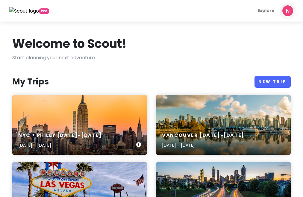
click at [82, 97] on div "NYC + Philly [DATE]-[DATE] [DATE] - [DATE]" at bounding box center [79, 125] width 135 height 60
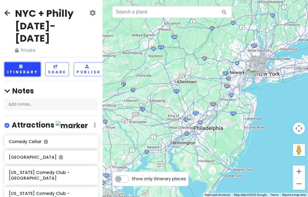
click at [23, 62] on button "Itinerary" at bounding box center [22, 69] width 36 height 14
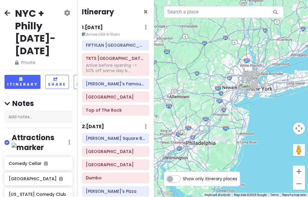
drag, startPoint x: 291, startPoint y: 73, endPoint x: 260, endPoint y: 81, distance: 31.8
click at [258, 87] on div at bounding box center [231, 98] width 154 height 197
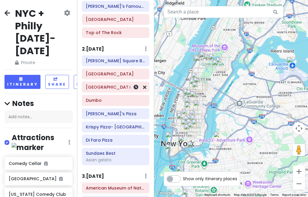
scroll to position [167, 0]
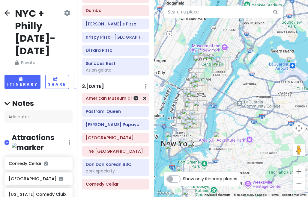
click at [113, 97] on h6 "American Museum of Natural History" at bounding box center [115, 98] width 59 height 5
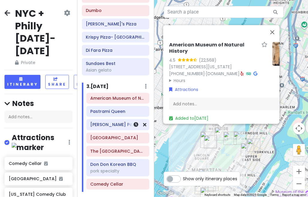
click at [108, 126] on div "[PERSON_NAME] Papaya" at bounding box center [117, 125] width 55 height 8
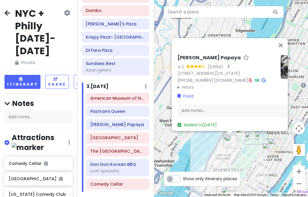
click at [201, 156] on div "[PERSON_NAME] Papaya 4.2 (5,894) · [STREET_ADDRESS][US_STATE] [PHONE_NUMBER] · …" at bounding box center [231, 98] width 154 height 197
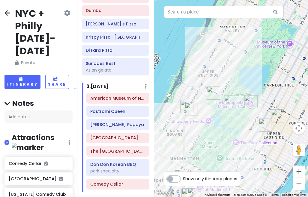
drag, startPoint x: 239, startPoint y: 155, endPoint x: 205, endPoint y: 130, distance: 42.6
click at [205, 130] on div at bounding box center [231, 98] width 154 height 197
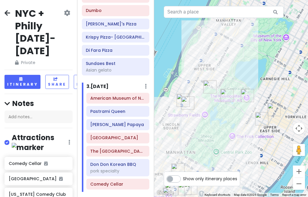
click at [211, 88] on img "American Museum of Natural History" at bounding box center [209, 86] width 13 height 13
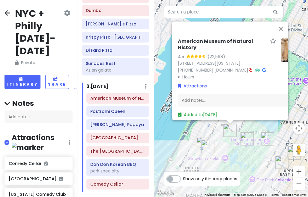
click at [243, 135] on img "Belvedere Castle" at bounding box center [246, 138] width 13 height 13
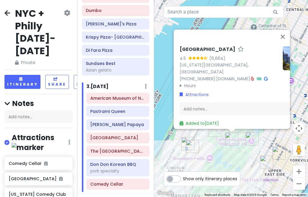
click at [254, 138] on img "The Metropolitan Museum of Art" at bounding box center [251, 138] width 13 height 13
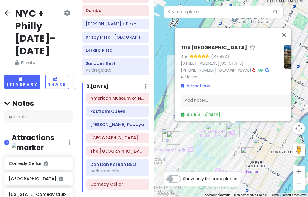
drag, startPoint x: 238, startPoint y: 157, endPoint x: 262, endPoint y: 105, distance: 57.4
click at [260, 108] on div "The [GEOGRAPHIC_DATA] 4.8 (87,853) [STREET_ADDRESS][US_STATE] [PHONE_NUMBER] · …" at bounding box center [231, 98] width 154 height 197
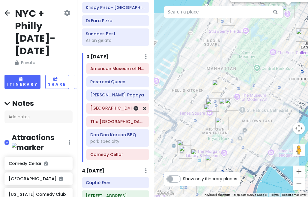
scroll to position [197, 0]
click at [117, 135] on h6 "Don Don Korean BBQ" at bounding box center [117, 134] width 55 height 5
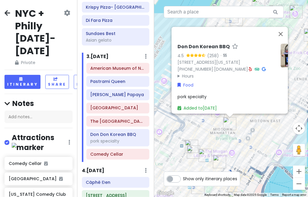
click at [229, 121] on img "Don Don Korean BBQ" at bounding box center [229, 123] width 13 height 13
drag, startPoint x: 216, startPoint y: 132, endPoint x: 214, endPoint y: 104, distance: 27.9
click at [215, 105] on div "To navigate, press the arrow keys. Don Don Korean BBQ 4.5 (258) · [STREET_ADDRE…" at bounding box center [231, 98] width 154 height 197
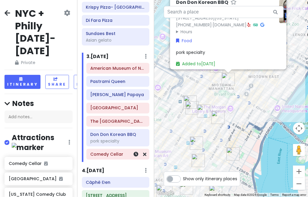
click at [116, 153] on h6 "Comedy Cellar" at bounding box center [117, 154] width 55 height 5
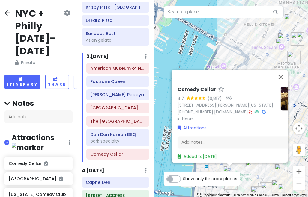
click at [161, 158] on div "Comedy Cellar 4.7 (6,817) · [STREET_ADDRESS][PERSON_NAME][US_STATE] [PHONE_NUMB…" at bounding box center [231, 98] width 154 height 197
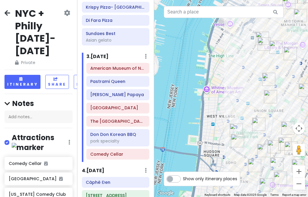
drag, startPoint x: 163, startPoint y: 134, endPoint x: 168, endPoint y: 110, distance: 24.8
click at [168, 110] on div at bounding box center [231, 98] width 154 height 197
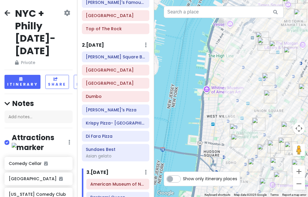
scroll to position [78, 0]
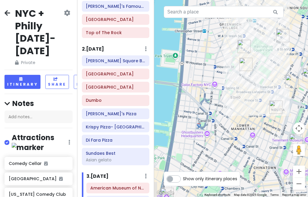
drag, startPoint x: 185, startPoint y: 151, endPoint x: 158, endPoint y: 88, distance: 67.9
click at [146, 83] on div "NYC + Philly [DATE]-[DATE] Private Change Dates Make a Copy Delete Trip Give Fe…" at bounding box center [154, 98] width 308 height 197
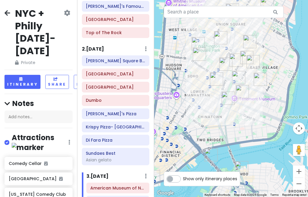
drag, startPoint x: 211, startPoint y: 142, endPoint x: 192, endPoint y: 115, distance: 33.1
click at [192, 115] on div at bounding box center [231, 98] width 154 height 197
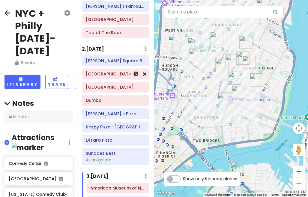
click at [109, 74] on h6 "[GEOGRAPHIC_DATA]" at bounding box center [115, 73] width 59 height 5
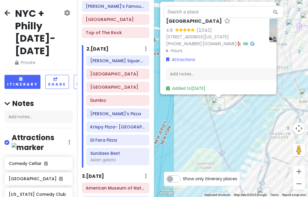
drag, startPoint x: 255, startPoint y: 139, endPoint x: 244, endPoint y: 100, distance: 40.1
click at [246, 101] on div "[GEOGRAPHIC_DATA] 4.8 (2,042) [STREET_ADDRESS][US_STATE] [PHONE_NUMBER] · [DOMA…" at bounding box center [231, 98] width 154 height 197
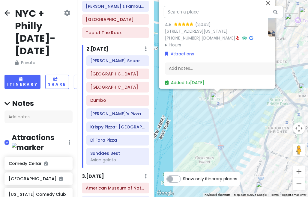
click at [250, 114] on div "[GEOGRAPHIC_DATA] 4.8 (2,042) [STREET_ADDRESS][US_STATE] [PHONE_NUMBER] · [DOMA…" at bounding box center [231, 98] width 154 height 197
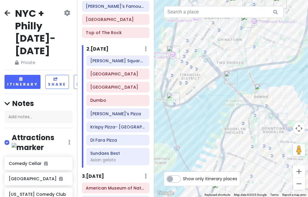
drag, startPoint x: 259, startPoint y: 104, endPoint x: 214, endPoint y: 105, distance: 44.3
click at [214, 105] on div at bounding box center [231, 98] width 154 height 197
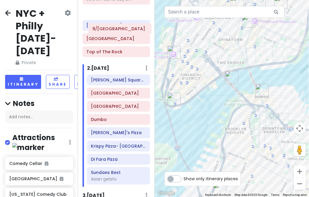
scroll to position [43, 0]
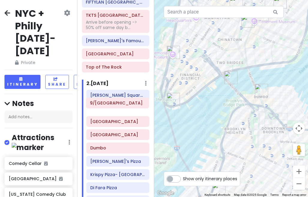
drag, startPoint x: 112, startPoint y: 135, endPoint x: 117, endPoint y: 105, distance: 30.0
click at [117, 105] on div "Itinerary × 1 . [DATE] Edit Day Notes Delete Day Arrive LGA 9:10am FIFTYLAN KOR…" at bounding box center [115, 98] width 77 height 197
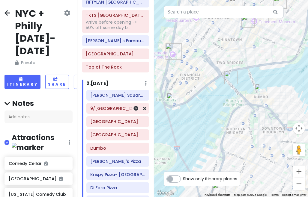
click at [105, 108] on h6 "9/[GEOGRAPHIC_DATA]" at bounding box center [117, 108] width 55 height 5
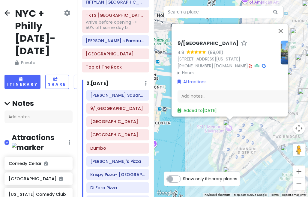
click at [191, 70] on summary "Hours" at bounding box center [226, 72] width 98 height 7
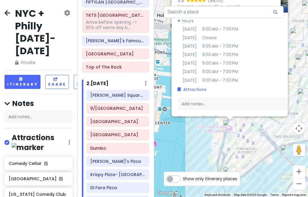
click at [192, 130] on div "9/[GEOGRAPHIC_DATA] 4.8 (88,011) [STREET_ADDRESS][US_STATE] [PHONE_NUMBER] · [D…" at bounding box center [231, 98] width 154 height 197
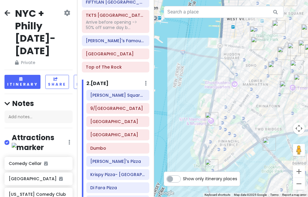
drag, startPoint x: 203, startPoint y: 115, endPoint x: 194, endPoint y: 112, distance: 9.6
click at [194, 112] on div at bounding box center [231, 98] width 154 height 197
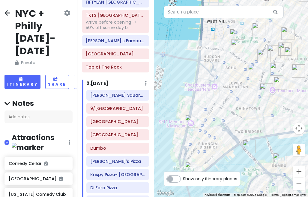
drag, startPoint x: 230, startPoint y: 105, endPoint x: 211, endPoint y: 108, distance: 19.0
click at [212, 108] on div at bounding box center [231, 98] width 154 height 197
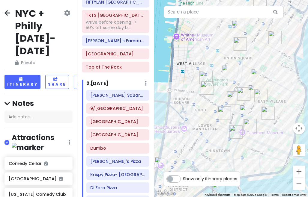
drag, startPoint x: 183, startPoint y: 74, endPoint x: 168, endPoint y: 114, distance: 42.0
click at [168, 113] on div at bounding box center [231, 98] width 154 height 197
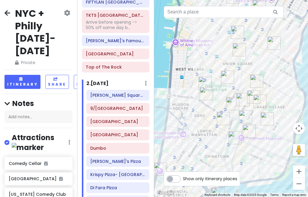
click at [239, 53] on img "Tompkins Square Bagels" at bounding box center [238, 49] width 13 height 13
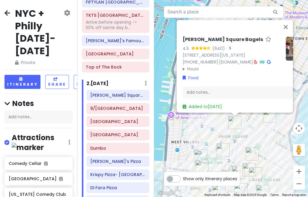
drag, startPoint x: 245, startPoint y: 134, endPoint x: 246, endPoint y: 99, distance: 35.1
click at [247, 105] on div "[PERSON_NAME] Square Bagels 4.5 (640) · [STREET_ADDRESS][US_STATE] [PHONE_NUMBE…" at bounding box center [231, 98] width 154 height 197
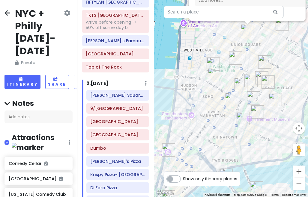
drag, startPoint x: 214, startPoint y: 145, endPoint x: 231, endPoint y: 68, distance: 78.7
click at [231, 93] on img "FifthSip." at bounding box center [231, 99] width 13 height 13
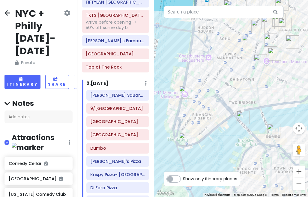
drag, startPoint x: 197, startPoint y: 61, endPoint x: 189, endPoint y: 114, distance: 52.9
click at [190, 114] on div "[PERSON_NAME] Square Bagels 4.5 (640) · [STREET_ADDRESS][US_STATE] [PHONE_NUMBE…" at bounding box center [231, 98] width 154 height 197
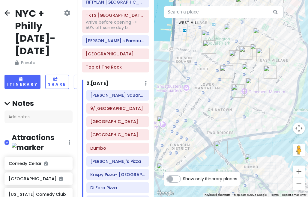
drag, startPoint x: 210, startPoint y: 101, endPoint x: 205, endPoint y: 106, distance: 7.4
click at [195, 116] on div "[PERSON_NAME] Square Bagels 4.5 (640) · [STREET_ADDRESS][US_STATE] [PHONE_NUMBE…" at bounding box center [231, 98] width 154 height 197
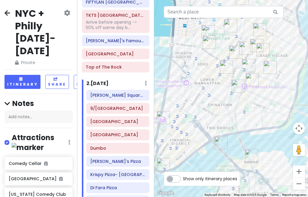
click at [237, 87] on img "The Sandwich Board" at bounding box center [237, 86] width 13 height 13
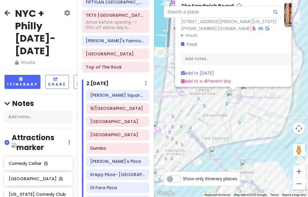
drag, startPoint x: 228, startPoint y: 153, endPoint x: 229, endPoint y: 110, distance: 42.6
click at [229, 110] on div "The Sandwich Board 4.7 (162) · [STREET_ADDRESS][PERSON_NAME][US_STATE] [PHONE_N…" at bounding box center [231, 98] width 154 height 197
click at [224, 111] on div "The Sandwich Board 4.7 (162) · [STREET_ADDRESS][PERSON_NAME][US_STATE] [PHONE_N…" at bounding box center [231, 98] width 154 height 197
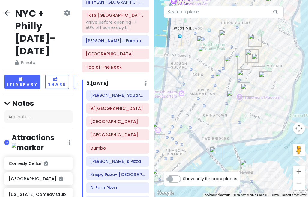
click at [217, 78] on img "FifthSip." at bounding box center [221, 77] width 13 height 13
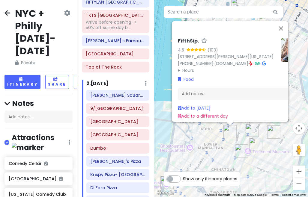
click at [255, 144] on img "Kalye Rivington" at bounding box center [255, 144] width 13 height 13
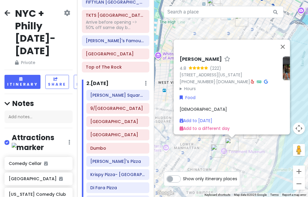
click at [231, 161] on div "Kalye Rivington 4.8 (222) [STREET_ADDRESS][US_STATE] [PHONE_NUMBER] · [DOMAIN_N…" at bounding box center [231, 98] width 154 height 197
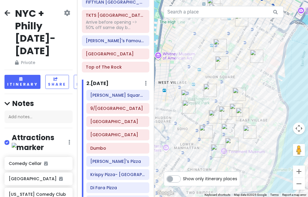
click at [228, 130] on img "Kisa" at bounding box center [227, 130] width 13 height 13
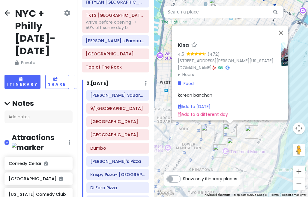
click at [217, 135] on div "Kisa 4.5 (472) [STREET_ADDRESS][PERSON_NAME][US_STATE] [DOMAIN_NAME] · Hours [D…" at bounding box center [231, 98] width 154 height 197
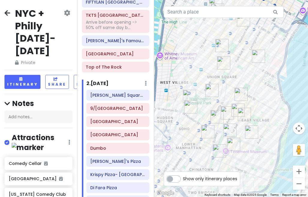
click at [217, 116] on img "Fish Cheeks" at bounding box center [216, 116] width 13 height 13
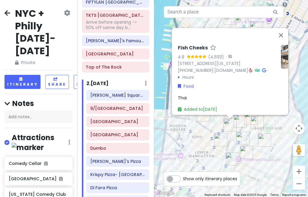
click at [243, 135] on img "Kisa" at bounding box center [242, 138] width 13 height 13
click at [244, 129] on div "To navigate, press the arrow keys. Fish Cheeks 4.8 (4,693) · [STREET_ADDRESS][U…" at bounding box center [231, 98] width 154 height 197
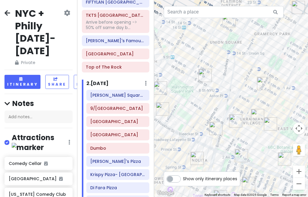
click at [257, 118] on img "Setsugekka East Village" at bounding box center [257, 115] width 13 height 13
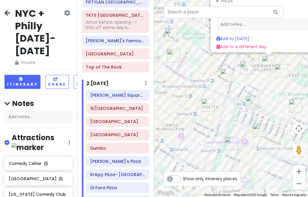
drag, startPoint x: 227, startPoint y: 150, endPoint x: 264, endPoint y: 80, distance: 79.2
click at [264, 80] on div "[GEOGRAPHIC_DATA] 4.3 (222) [STREET_ADDRESS][US_STATE] [DOMAIN_NAME] · Hours [D…" at bounding box center [231, 98] width 154 height 197
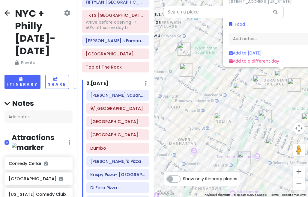
drag, startPoint x: 222, startPoint y: 105, endPoint x: 224, endPoint y: 118, distance: 13.1
click at [228, 120] on div "[GEOGRAPHIC_DATA] 4.3 (222) [STREET_ADDRESS][US_STATE] [DOMAIN_NAME] · Hours [D…" at bounding box center [231, 98] width 154 height 197
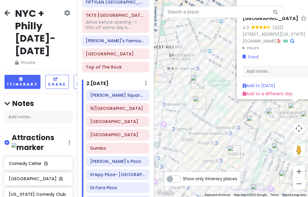
click at [199, 102] on img "Popup Bagels" at bounding box center [199, 102] width 13 height 13
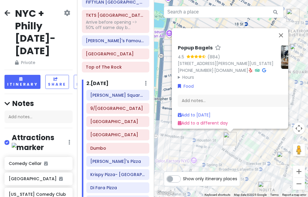
click at [223, 132] on img "Popup Bagels" at bounding box center [229, 138] width 13 height 13
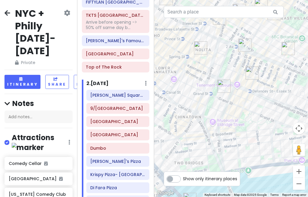
drag, startPoint x: 238, startPoint y: 91, endPoint x: 230, endPoint y: 103, distance: 14.5
click at [230, 103] on div "Popup Bagels 4.5 (884) [STREET_ADDRESS][PERSON_NAME][US_STATE] [PHONE_NUMBER] ·…" at bounding box center [231, 98] width 154 height 197
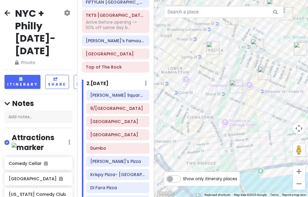
drag, startPoint x: 247, startPoint y: 97, endPoint x: 259, endPoint y: 87, distance: 15.6
click at [259, 87] on div "Popup Bagels 4.5 (884) [STREET_ADDRESS][PERSON_NAME][US_STATE] [PHONE_NUMBER] ·…" at bounding box center [231, 98] width 154 height 197
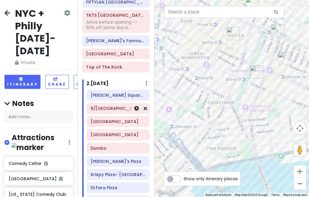
click at [107, 109] on h6 "9/[GEOGRAPHIC_DATA]" at bounding box center [117, 108] width 55 height 5
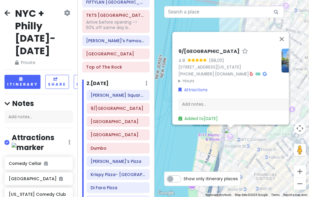
click at [191, 78] on summary "Hours" at bounding box center [227, 81] width 98 height 7
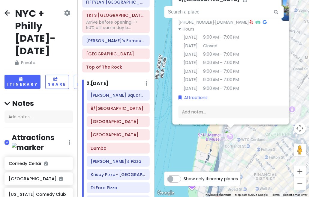
click at [169, 141] on div "9/[GEOGRAPHIC_DATA] 4.8 (88,011) [STREET_ADDRESS][US_STATE] [PHONE_NUMBER] · [D…" at bounding box center [231, 98] width 154 height 197
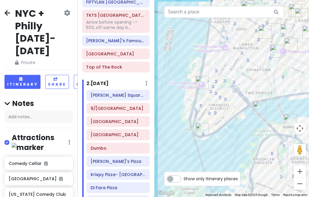
drag, startPoint x: 189, startPoint y: 85, endPoint x: 185, endPoint y: 81, distance: 6.6
click at [185, 81] on div at bounding box center [231, 98] width 154 height 197
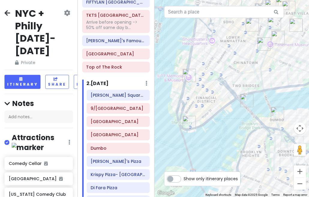
drag, startPoint x: 264, startPoint y: 64, endPoint x: 236, endPoint y: 105, distance: 48.9
click at [236, 105] on div at bounding box center [231, 98] width 154 height 197
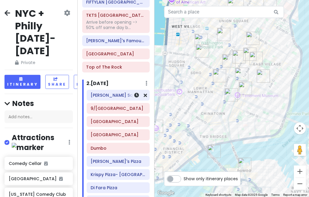
click at [115, 96] on h6 "[PERSON_NAME] Square Bagels" at bounding box center [117, 95] width 55 height 5
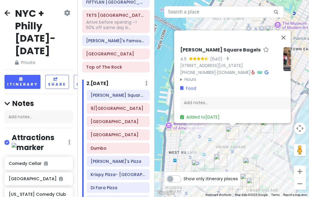
click at [265, 146] on div "[PERSON_NAME] Square Bagels 4.5 (640) · [STREET_ADDRESS][US_STATE] [PHONE_NUMBE…" at bounding box center [231, 98] width 154 height 197
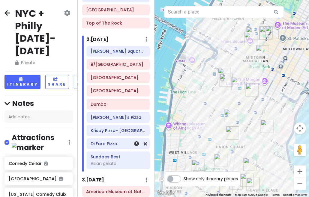
scroll to position [60, 0]
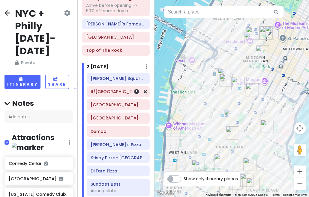
click at [106, 93] on h6 "9/[GEOGRAPHIC_DATA]" at bounding box center [117, 91] width 55 height 5
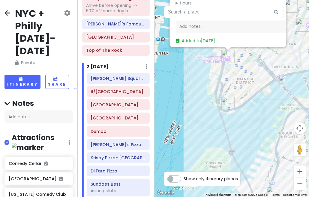
drag, startPoint x: 164, startPoint y: 108, endPoint x: 161, endPoint y: -12, distance: 119.9
click at [161, 0] on html "NYC + Philly [DATE]-[DATE] Private Change Dates Make a Copy Delete Trip Give Fe…" at bounding box center [154, 98] width 309 height 197
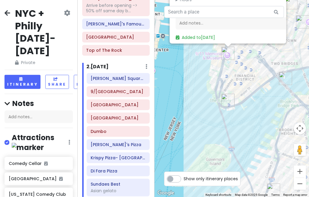
click at [204, 101] on div "9/[GEOGRAPHIC_DATA] 4.8 (88,011) [STREET_ADDRESS][US_STATE] [PHONE_NUMBER] · [D…" at bounding box center [231, 98] width 154 height 197
click at [205, 97] on div "9/[GEOGRAPHIC_DATA] 4.8 (88,011) [STREET_ADDRESS][US_STATE] [PHONE_NUMBER] · [D…" at bounding box center [231, 98] width 154 height 197
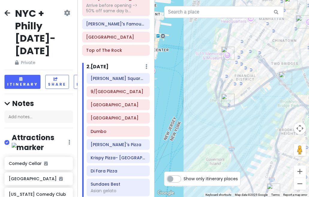
click at [226, 101] on img "Staten Island Ferry" at bounding box center [227, 100] width 13 height 13
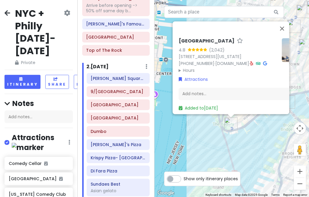
click at [243, 159] on div "[GEOGRAPHIC_DATA] 4.8 (2,042) [STREET_ADDRESS][US_STATE] [PHONE_NUMBER] · [DOMA…" at bounding box center [231, 98] width 154 height 197
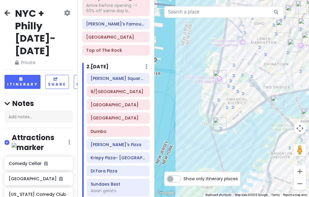
drag, startPoint x: 200, startPoint y: 109, endPoint x: 188, endPoint y: 109, distance: 12.0
click at [188, 109] on div at bounding box center [231, 98] width 154 height 197
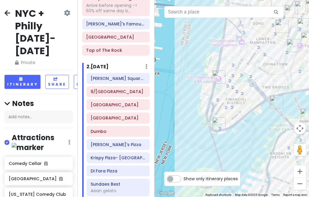
drag, startPoint x: 266, startPoint y: 85, endPoint x: 230, endPoint y: 109, distance: 43.5
click at [233, 106] on div at bounding box center [231, 98] width 154 height 197
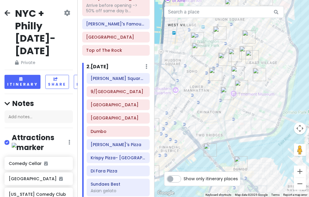
drag, startPoint x: 223, startPoint y: 87, endPoint x: 208, endPoint y: 126, distance: 41.7
click at [220, 100] on img "The Sandwich Board" at bounding box center [226, 93] width 13 height 13
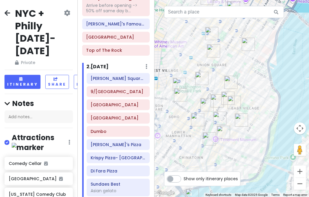
click at [203, 79] on img "Wanpo Tea Shop" at bounding box center [201, 78] width 13 height 13
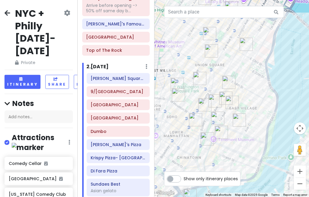
click at [199, 78] on img "Wanpo Tea Shop" at bounding box center [199, 78] width 13 height 13
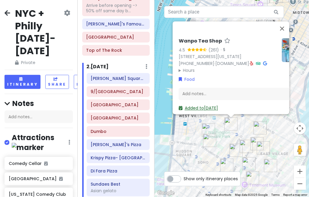
click at [197, 105] on link "Added to [DATE]" at bounding box center [197, 108] width 39 height 6
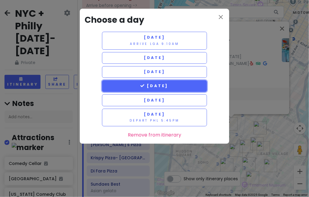
click at [163, 86] on span "[DATE]" at bounding box center [154, 85] width 28 height 5
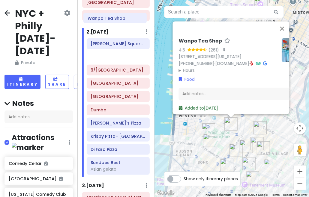
scroll to position [72, 0]
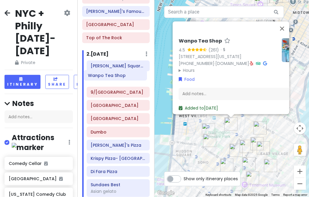
drag, startPoint x: 104, startPoint y: 169, endPoint x: 106, endPoint y: 79, distance: 90.2
click at [106, 79] on div "Itinerary × 1 . [DATE] Edit Day Notes Delete Day Arrive LGA 9:10am FIFTYLAN KOR…" at bounding box center [115, 98] width 77 height 197
click at [110, 69] on div "[PERSON_NAME] Square Bagels" at bounding box center [117, 66] width 55 height 8
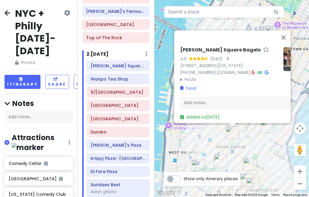
click at [208, 145] on div "[PERSON_NAME] Square Bagels 4.5 (640) · [STREET_ADDRESS][US_STATE] [PHONE_NUMBE…" at bounding box center [231, 98] width 154 height 197
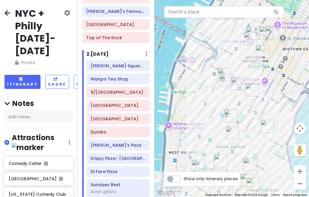
click at [217, 102] on div at bounding box center [231, 98] width 154 height 197
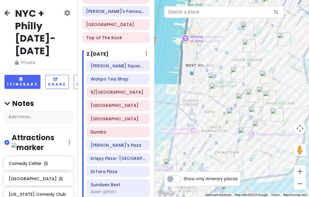
click at [245, 24] on img "COTE Korean Steakhouse" at bounding box center [247, 28] width 13 height 13
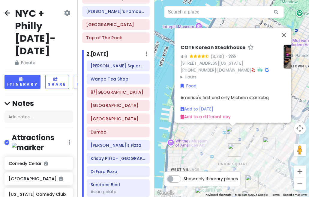
click at [246, 138] on div "COTE Korean Steakhouse 4.6 (3,731) · [STREET_ADDRESS][US_STATE] [PHONE_NUMBER] …" at bounding box center [231, 98] width 154 height 197
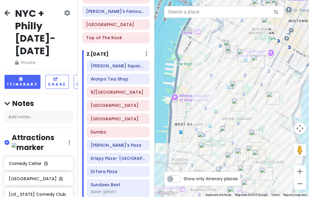
drag, startPoint x: 222, startPoint y: 105, endPoint x: 223, endPoint y: 98, distance: 6.9
click at [223, 98] on div at bounding box center [231, 98] width 154 height 197
click at [205, 145] on img "Popup Bagels" at bounding box center [205, 148] width 13 height 13
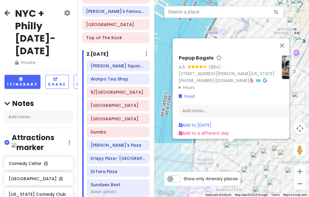
drag, startPoint x: 203, startPoint y: 161, endPoint x: 186, endPoint y: 121, distance: 43.8
click at [186, 121] on div "Popup Bagels 4.5 (884) [STREET_ADDRESS][PERSON_NAME][US_STATE] [PHONE_NUMBER] ·…" at bounding box center [231, 98] width 154 height 197
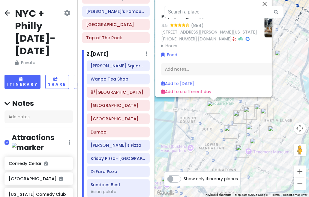
click at [254, 107] on img "New York Comedy Club - East Village" at bounding box center [249, 113] width 13 height 13
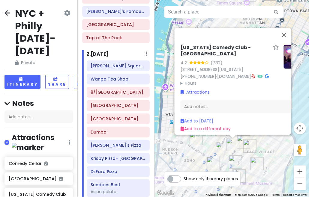
click at [256, 145] on div "[US_STATE] Comedy Club - [GEOGRAPHIC_DATA] 4.2 (782) [STREET_ADDRESS][US_STATE]…" at bounding box center [231, 98] width 154 height 197
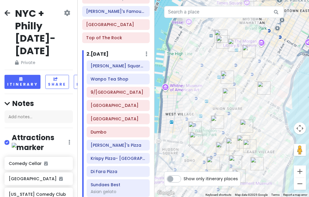
click at [194, 141] on img "Popup Bagels" at bounding box center [195, 138] width 13 height 13
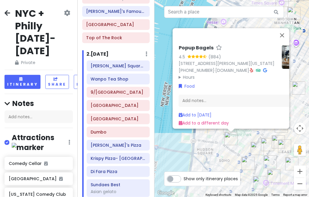
click at [271, 140] on img "New York Comedy Club - East Village" at bounding box center [267, 144] width 13 height 13
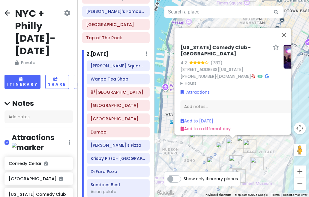
click at [197, 155] on div "[US_STATE] Comedy Club - [GEOGRAPHIC_DATA] 4.2 (782) [STREET_ADDRESS][US_STATE]…" at bounding box center [231, 98] width 154 height 197
click at [269, 145] on div "[US_STATE] Comedy Club - [GEOGRAPHIC_DATA] 4.2 (782) [STREET_ADDRESS][US_STATE]…" at bounding box center [231, 98] width 154 height 197
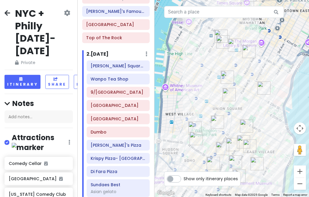
click at [243, 129] on img "Tompkins Square Bagels" at bounding box center [246, 126] width 13 height 13
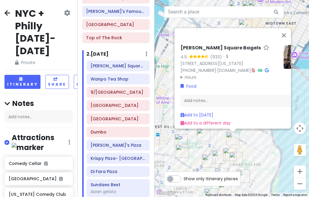
click at [226, 149] on img "Setsugekka East Village" at bounding box center [229, 154] width 13 height 13
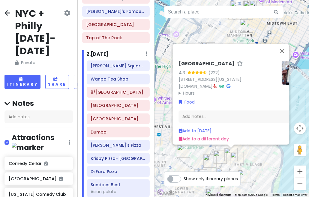
click at [237, 159] on img "Ho Foods" at bounding box center [236, 158] width 13 height 13
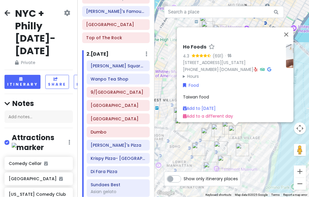
drag, startPoint x: 232, startPoint y: 162, endPoint x: 234, endPoint y: 135, distance: 27.4
click at [234, 135] on img "Ho Foods" at bounding box center [234, 132] width 13 height 13
click at [225, 125] on img "Setsugekka East Village" at bounding box center [228, 127] width 13 height 13
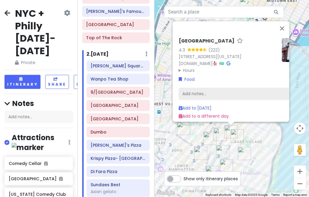
drag, startPoint x: 254, startPoint y: 94, endPoint x: 228, endPoint y: 96, distance: 26.7
click at [228, 94] on div "Add notes..." at bounding box center [241, 94] width 127 height 13
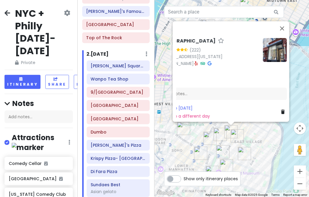
click at [280, 110] on icon at bounding box center [282, 112] width 4 height 4
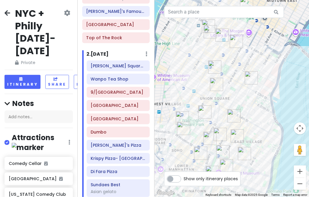
click at [239, 133] on img "Ho Foods" at bounding box center [236, 135] width 13 height 13
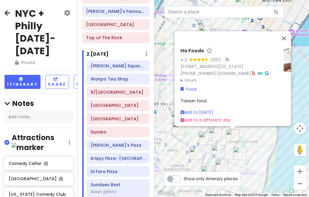
click at [239, 152] on img "Carnitas Ramirez" at bounding box center [239, 153] width 13 height 13
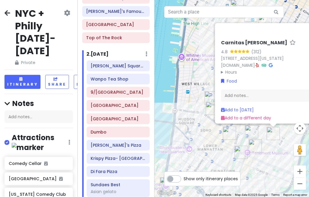
drag, startPoint x: 229, startPoint y: 153, endPoint x: 270, endPoint y: 133, distance: 45.8
click at [270, 133] on img "Carnitas Ramirez" at bounding box center [272, 133] width 13 height 13
click at [246, 130] on img "Kisa" at bounding box center [251, 131] width 13 height 13
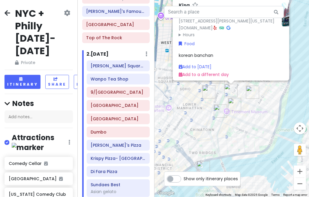
drag, startPoint x: 250, startPoint y: 146, endPoint x: 239, endPoint y: 81, distance: 65.4
click at [239, 81] on div "Kisa 4.5 (472) [STREET_ADDRESS][PERSON_NAME][US_STATE] [DOMAIN_NAME] · Hours [D…" at bounding box center [231, 98] width 154 height 197
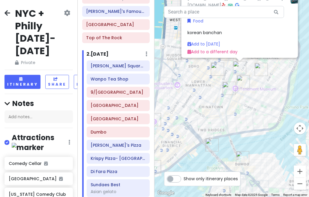
drag, startPoint x: 219, startPoint y: 126, endPoint x: 241, endPoint y: 139, distance: 25.1
click at [241, 140] on div "Kisa 4.5 (472) [STREET_ADDRESS][PERSON_NAME][US_STATE] [DOMAIN_NAME] · Hours [D…" at bounding box center [231, 98] width 154 height 197
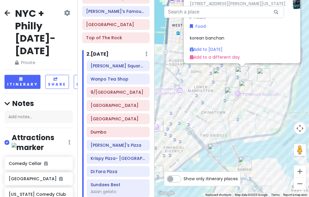
click at [234, 116] on div "Kisa 4.5 (472) [STREET_ADDRESS][PERSON_NAME][US_STATE] [DOMAIN_NAME] · Hours [D…" at bounding box center [231, 98] width 154 height 197
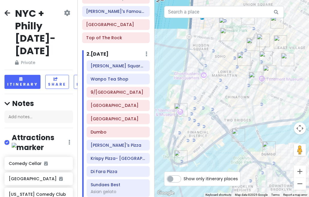
drag, startPoint x: 234, startPoint y: 99, endPoint x: 245, endPoint y: 93, distance: 12.4
click at [245, 93] on div at bounding box center [231, 98] width 154 height 197
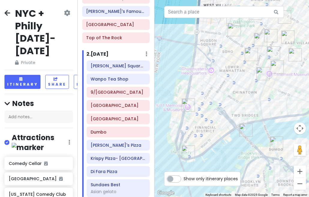
click at [184, 154] on img "Staten Island Ferry" at bounding box center [188, 152] width 13 height 13
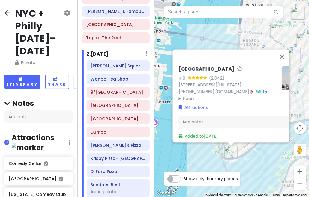
click at [207, 163] on div "[GEOGRAPHIC_DATA] 4.8 (2,042) [STREET_ADDRESS][US_STATE] [PHONE_NUMBER] · [DOMA…" at bounding box center [231, 98] width 154 height 197
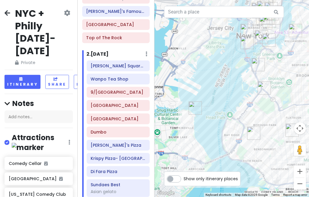
drag, startPoint x: 241, startPoint y: 88, endPoint x: 246, endPoint y: 64, distance: 25.4
click at [246, 64] on div at bounding box center [231, 98] width 154 height 197
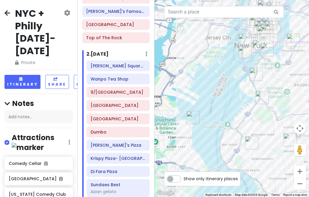
drag, startPoint x: 245, startPoint y: 68, endPoint x: 241, endPoint y: 84, distance: 16.3
click at [241, 84] on div at bounding box center [231, 98] width 154 height 197
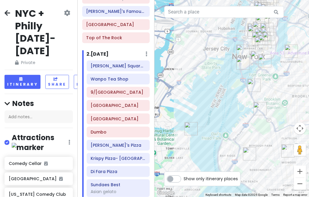
click at [231, 73] on div at bounding box center [231, 98] width 154 height 197
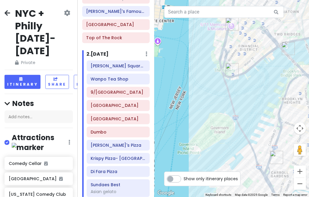
drag, startPoint x: 255, startPoint y: 60, endPoint x: 193, endPoint y: 121, distance: 86.8
click at [193, 120] on div at bounding box center [231, 98] width 154 height 197
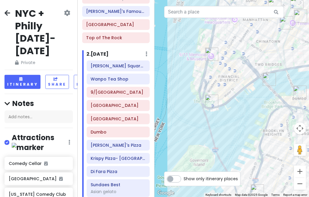
drag, startPoint x: 196, startPoint y: 121, endPoint x: 172, endPoint y: 147, distance: 35.2
click at [173, 148] on div at bounding box center [231, 98] width 154 height 197
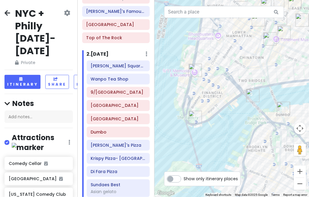
click at [230, 90] on div at bounding box center [231, 98] width 154 height 197
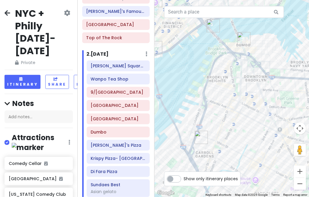
drag, startPoint x: 225, startPoint y: 109, endPoint x: 221, endPoint y: 134, distance: 25.2
click at [222, 134] on div at bounding box center [231, 98] width 154 height 197
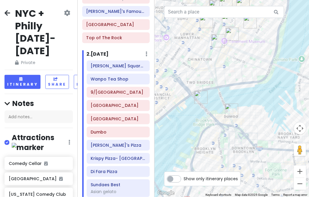
click at [228, 114] on img "Dumbo" at bounding box center [231, 110] width 13 height 13
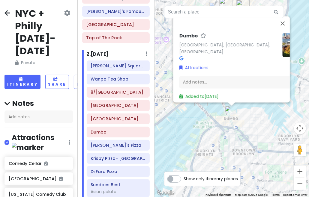
click at [186, 129] on div "[GEOGRAPHIC_DATA], [GEOGRAPHIC_DATA] Attractions Add notes... Added to [DATE]" at bounding box center [231, 98] width 154 height 197
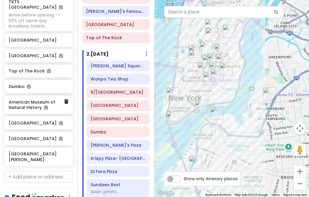
scroll to position [270, 0]
click at [28, 171] on input "text" at bounding box center [38, 177] width 68 height 12
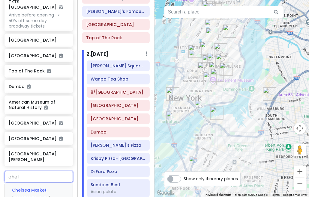
type input "chels"
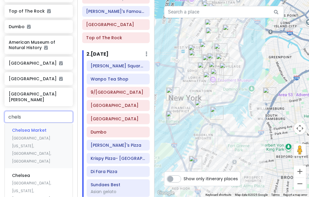
click at [33, 127] on span "Chelsea Market" at bounding box center [29, 130] width 34 height 6
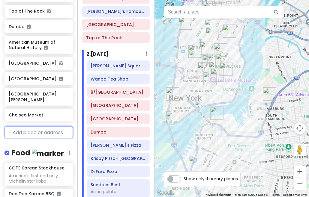
scroll to position [345, 0]
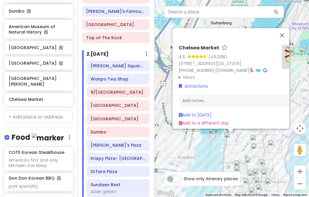
click at [203, 146] on div "Chelsea Market 4.5 (49,998) [STREET_ADDRESS][US_STATE] [PHONE_NUMBER] · [DOMAIN…" at bounding box center [231, 98] width 154 height 197
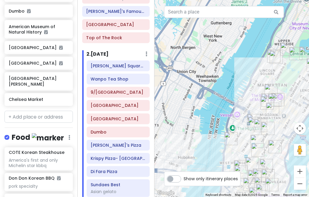
click at [232, 137] on img "Chelsea Market" at bounding box center [230, 138] width 13 height 13
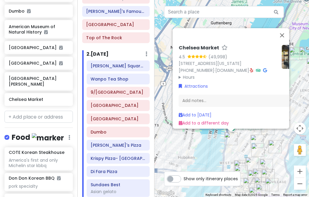
scroll to position [0, 24]
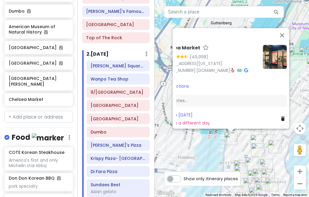
click at [208, 156] on div "Chelsea Market 4.5 (49,998) [STREET_ADDRESS][US_STATE] [PHONE_NUMBER] · [DOMAIN…" at bounding box center [231, 98] width 154 height 197
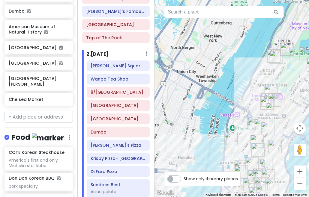
click at [258, 147] on img "Tompkins Square Bagels" at bounding box center [257, 149] width 13 height 13
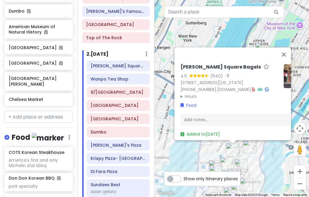
click at [193, 161] on div "[PERSON_NAME] Square Bagels 4.5 (640) · [STREET_ADDRESS][US_STATE] [PHONE_NUMBE…" at bounding box center [231, 98] width 154 height 197
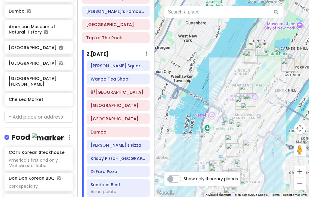
click at [229, 148] on img "Tompkins Square Bagels" at bounding box center [232, 149] width 13 height 13
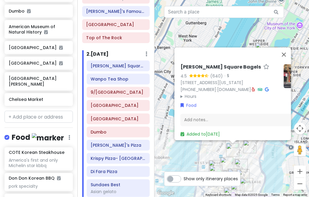
click at [210, 150] on div "[PERSON_NAME] Square Bagels 4.5 (640) · [STREET_ADDRESS][US_STATE] [PHONE_NUMBE…" at bounding box center [231, 98] width 154 height 197
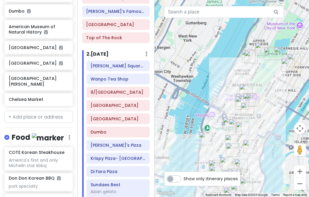
click at [229, 141] on img "COTE Korean Steakhouse" at bounding box center [231, 141] width 13 height 13
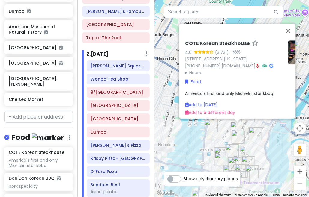
drag, startPoint x: 211, startPoint y: 152, endPoint x: 223, endPoint y: 139, distance: 17.7
click at [221, 135] on div "COTE Korean Steakhouse 4.6 (3,731) · [STREET_ADDRESS][US_STATE] [PHONE_NUMBER] …" at bounding box center [231, 98] width 154 height 197
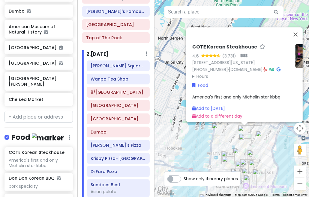
click at [225, 156] on img "Comedy Cellar" at bounding box center [227, 157] width 13 height 13
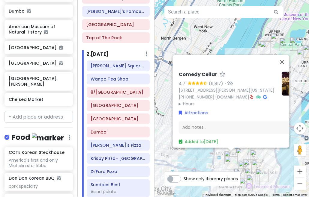
click at [208, 156] on div "Comedy Cellar 4.7 (6,817) · [STREET_ADDRESS][PERSON_NAME][US_STATE] [PHONE_NUMB…" at bounding box center [231, 98] width 154 height 197
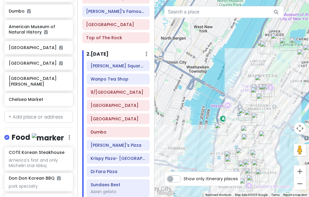
click at [219, 129] on img "Chelsea Market" at bounding box center [220, 129] width 13 height 13
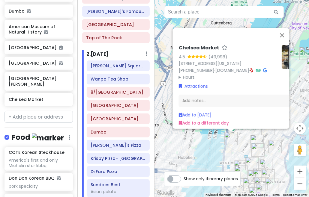
click at [182, 74] on summary "Hours" at bounding box center [227, 77] width 98 height 7
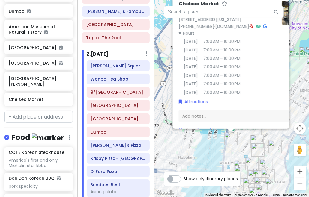
click at [202, 155] on div "Chelsea Market 4.5 (49,998) [STREET_ADDRESS][US_STATE] [PHONE_NUMBER] · [DOMAIN…" at bounding box center [231, 98] width 154 height 197
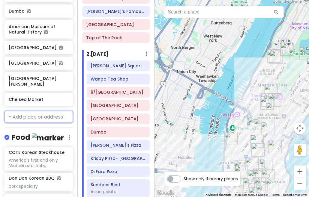
click at [23, 111] on input "text" at bounding box center [38, 117] width 68 height 12
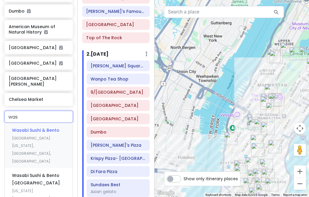
type input "wash"
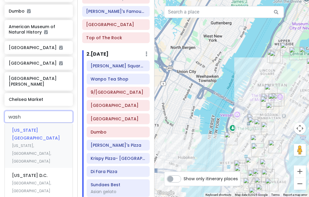
click at [40, 127] on span "[US_STATE][GEOGRAPHIC_DATA]" at bounding box center [36, 134] width 48 height 14
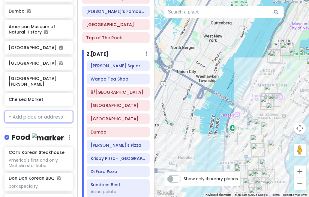
scroll to position [360, 0]
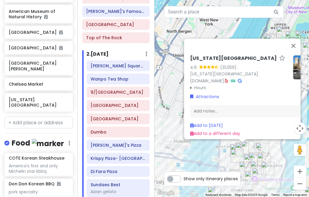
drag, startPoint x: 188, startPoint y: 164, endPoint x: 192, endPoint y: 126, distance: 38.6
click at [192, 126] on div "[US_STATE][GEOGRAPHIC_DATA] 4.6 (31,059) [US_STATE][GEOGRAPHIC_DATA] [DOMAIN_NA…" at bounding box center [231, 98] width 154 height 197
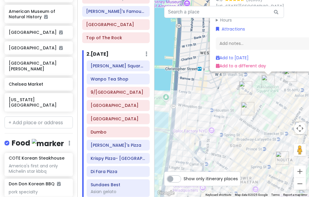
drag, startPoint x: 218, startPoint y: 118, endPoint x: 235, endPoint y: 103, distance: 23.3
click at [211, 120] on div "[US_STATE][GEOGRAPHIC_DATA] 4.6 (31,059) [US_STATE][GEOGRAPHIC_DATA] [DOMAIN_NA…" at bounding box center [231, 98] width 154 height 197
click at [262, 82] on img "Washington Square Park" at bounding box center [267, 81] width 13 height 13
click at [242, 88] on img "Comedy Cellar" at bounding box center [244, 87] width 13 height 13
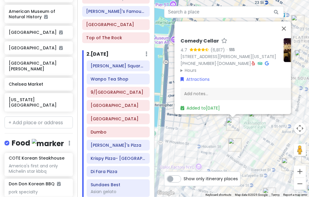
click at [260, 132] on div "Comedy Cellar 4.7 (6,817) · [STREET_ADDRESS][PERSON_NAME][US_STATE] [PHONE_NUMB…" at bounding box center [231, 98] width 154 height 197
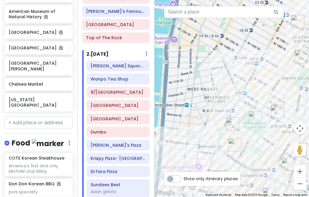
click at [256, 115] on img "Washington Square Park" at bounding box center [254, 117] width 13 height 13
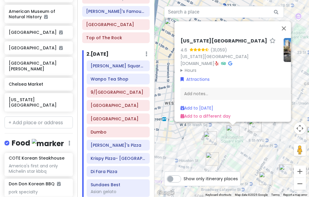
click at [270, 137] on div "[US_STATE][GEOGRAPHIC_DATA] 4.6 (31,059) [US_STATE][GEOGRAPHIC_DATA] [DOMAIN_NA…" at bounding box center [231, 98] width 154 height 197
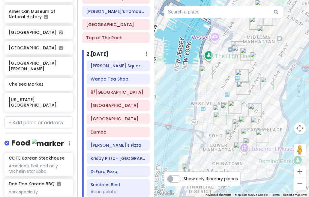
drag, startPoint x: 278, startPoint y: 100, endPoint x: 242, endPoint y: 99, distance: 36.3
click at [250, 91] on div at bounding box center [231, 98] width 154 height 197
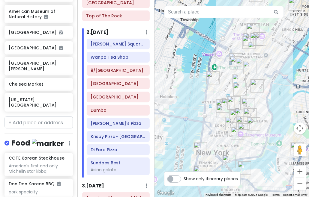
scroll to position [43, 0]
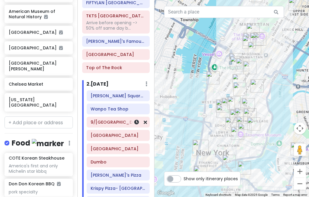
click at [107, 124] on h6 "9/[GEOGRAPHIC_DATA]" at bounding box center [117, 122] width 55 height 5
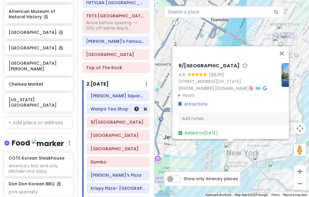
click at [107, 110] on h6 "Wanpo Tea Shop" at bounding box center [117, 108] width 55 height 5
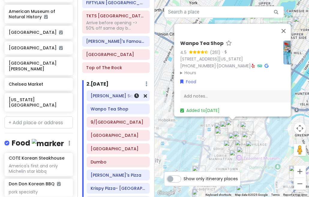
click at [102, 97] on h6 "[PERSON_NAME] Square Bagels" at bounding box center [117, 95] width 55 height 5
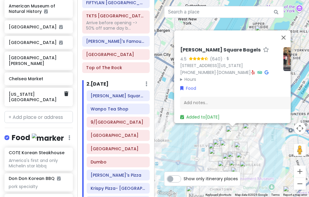
drag, startPoint x: 117, startPoint y: 81, endPoint x: 53, endPoint y: 80, distance: 64.4
click at [54, 80] on div "NYC + Philly [DATE]-[DATE] Private Change Dates Make a Copy Delete Trip Give Fe…" at bounding box center [154, 98] width 309 height 197
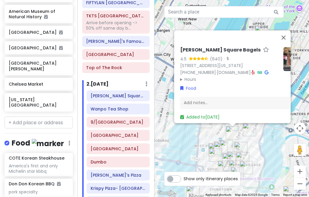
click at [116, 80] on div "2 . [DATE] Add Day Notes Delete Day" at bounding box center [118, 85] width 63 height 10
click at [30, 81] on h6 "Chelsea Market" at bounding box center [36, 83] width 55 height 5
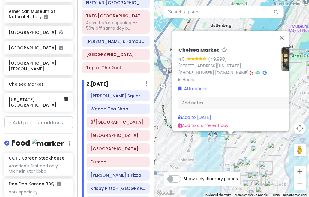
scroll to position [366, 0]
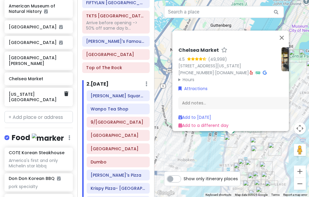
click at [36, 92] on h6 "[US_STATE][GEOGRAPHIC_DATA]" at bounding box center [36, 97] width 55 height 11
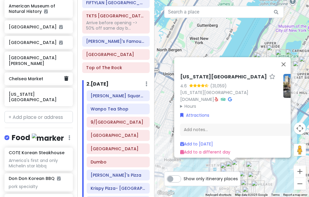
scroll to position [360, 0]
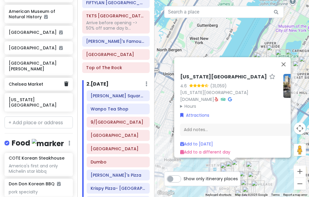
click at [33, 81] on h6 "Chelsea Market" at bounding box center [36, 83] width 55 height 5
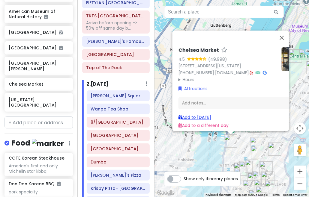
click at [200, 114] on link "Add to [DATE]" at bounding box center [194, 117] width 33 height 6
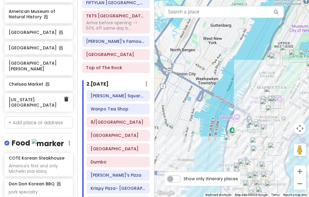
scroll to position [366, 0]
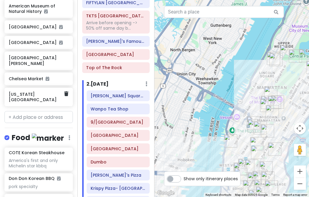
click at [30, 92] on h6 "[US_STATE][GEOGRAPHIC_DATA]" at bounding box center [36, 97] width 55 height 11
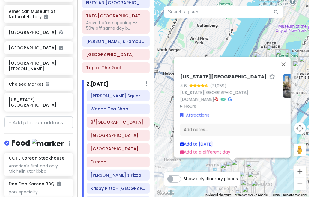
click at [199, 141] on link "Add to [DATE]" at bounding box center [196, 144] width 33 height 6
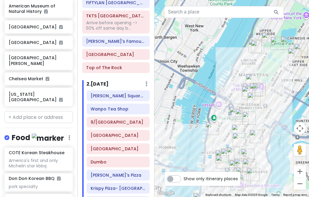
drag, startPoint x: 198, startPoint y: 152, endPoint x: 185, endPoint y: 119, distance: 35.9
click at [185, 119] on div at bounding box center [231, 98] width 154 height 197
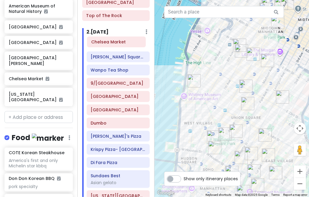
scroll to position [91, 0]
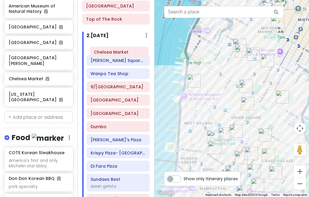
drag, startPoint x: 107, startPoint y: 145, endPoint x: 110, endPoint y: 53, distance: 92.6
click at [110, 53] on div "[PERSON_NAME][GEOGRAPHIC_DATA] Bagels Wanpo Tea Shop 9/[GEOGRAPHIC_DATA] [GEOGR…" at bounding box center [118, 124] width 72 height 165
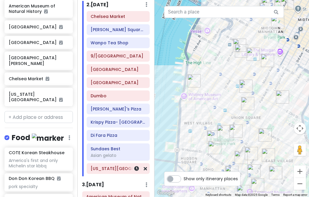
scroll to position [121, 0]
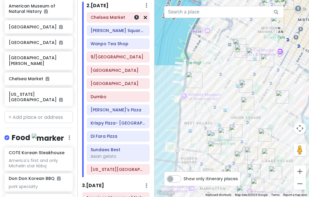
click at [113, 15] on h6 "Chelsea Market" at bounding box center [117, 17] width 55 height 5
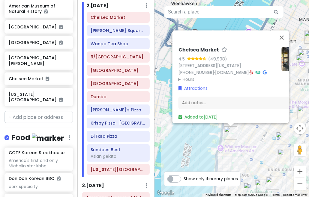
click at [184, 76] on summary "Hours" at bounding box center [227, 79] width 98 height 7
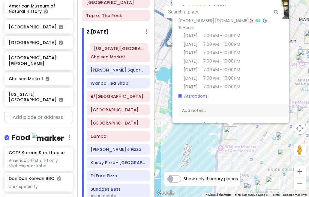
scroll to position [93, 0]
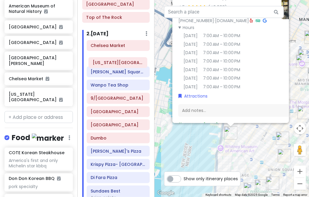
drag, startPoint x: 105, startPoint y: 170, endPoint x: 107, endPoint y: 62, distance: 107.3
click at [107, 62] on div "Chelsea Market [PERSON_NAME][GEOGRAPHIC_DATA] Bagels Wanpo Tea Shop 9/[GEOGRAPH…" at bounding box center [118, 122] width 72 height 165
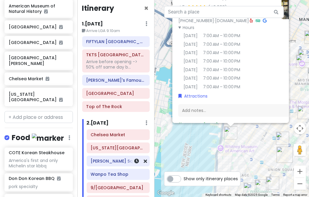
scroll to position [0, 0]
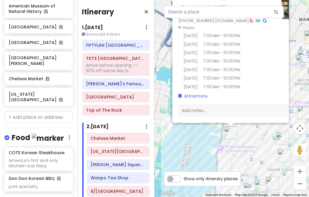
click at [256, 142] on div "Chelsea Market 4.5 (49,998) [STREET_ADDRESS][US_STATE] [PHONE_NUMBER] · [DOMAIN…" at bounding box center [231, 98] width 154 height 197
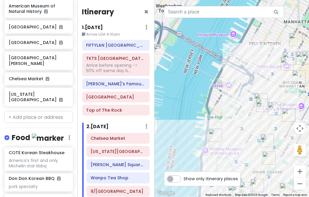
drag, startPoint x: 235, startPoint y: 127, endPoint x: 201, endPoint y: 127, distance: 33.9
click at [204, 129] on div at bounding box center [231, 98] width 154 height 197
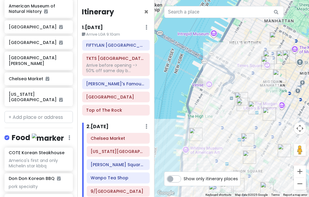
click at [242, 105] on img "PopUp Bagels" at bounding box center [242, 104] width 13 height 13
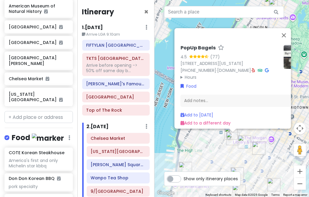
click at [220, 151] on div "PopUp Bagels 4.5 (77) [STREET_ADDRESS][US_STATE] [PHONE_NUMBER] · [DOMAIN_NAME]…" at bounding box center [231, 98] width 154 height 197
click at [243, 140] on img "FIFTYLAN KOREATOWN" at bounding box center [244, 141] width 13 height 13
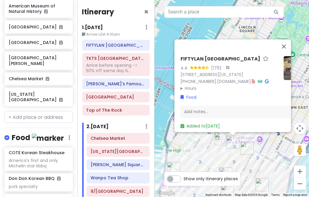
click at [217, 153] on div "FIFTYLAN KOREATOWN 4.4 (179) · [STREET_ADDRESS][US_STATE] [PHONE_NUMBER] · [DOM…" at bounding box center [231, 98] width 154 height 197
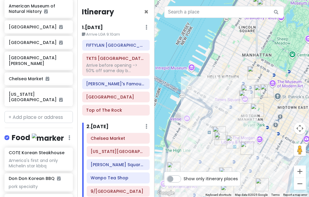
click at [220, 135] on img "PopUp Bagels" at bounding box center [220, 138] width 13 height 13
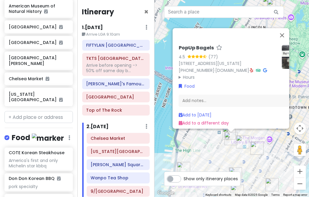
click at [219, 155] on div "PopUp Bagels 4.5 (77) [STREET_ADDRESS][US_STATE] [PHONE_NUMBER] · [DOMAIN_NAME]…" at bounding box center [231, 98] width 154 height 197
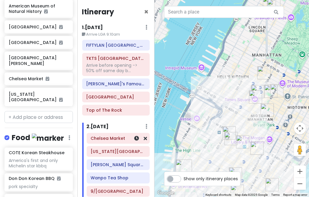
click at [103, 140] on h6 "Chelsea Market" at bounding box center [117, 138] width 55 height 5
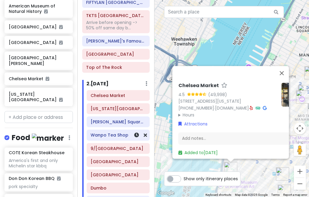
scroll to position [60, 0]
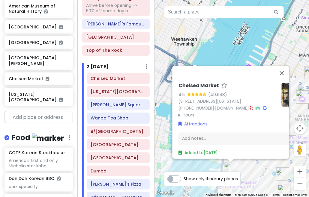
click at [247, 171] on div "Chelsea Market 4.5 (49,998) [STREET_ADDRESS][US_STATE] [PHONE_NUMBER] · [DOMAIN…" at bounding box center [231, 98] width 154 height 197
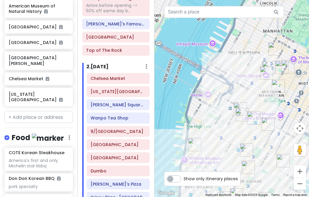
drag, startPoint x: 250, startPoint y: 140, endPoint x: 201, endPoint y: 113, distance: 55.3
click at [203, 114] on div at bounding box center [231, 98] width 154 height 197
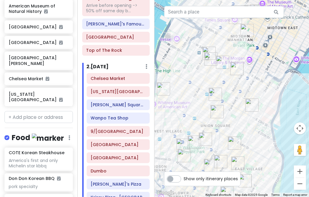
drag, startPoint x: 207, startPoint y: 91, endPoint x: 200, endPoint y: 55, distance: 36.7
click at [200, 55] on div at bounding box center [231, 98] width 154 height 197
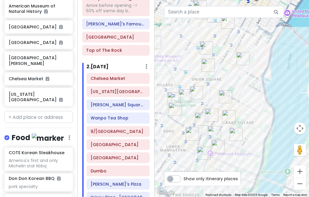
click at [195, 94] on img "Wanpo Tea Shop" at bounding box center [196, 92] width 13 height 13
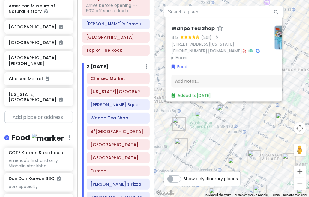
click at [178, 141] on img "Popup Bagels" at bounding box center [180, 144] width 13 height 13
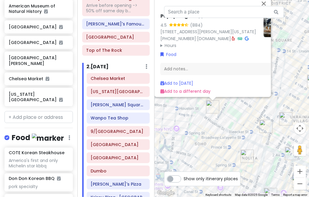
drag, startPoint x: 236, startPoint y: 145, endPoint x: 207, endPoint y: 107, distance: 47.8
click at [207, 107] on div "Popup Bagels 4.5 (884) [STREET_ADDRESS][PERSON_NAME][US_STATE] [PHONE_NUMBER] ·…" at bounding box center [231, 98] width 154 height 197
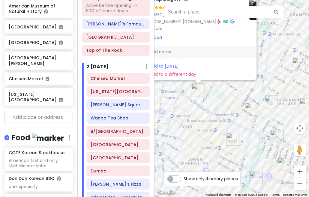
click at [251, 107] on img "Fish Cheeks" at bounding box center [251, 109] width 13 height 13
click at [251, 107] on img "Fish Cheeks" at bounding box center [250, 108] width 13 height 13
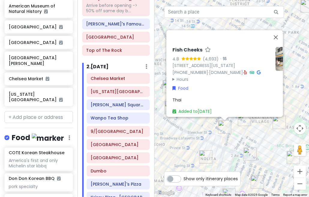
drag, startPoint x: 258, startPoint y: 116, endPoint x: 241, endPoint y: 122, distance: 18.2
click at [241, 122] on img "New York Comedy Club - East Village" at bounding box center [244, 119] width 13 height 13
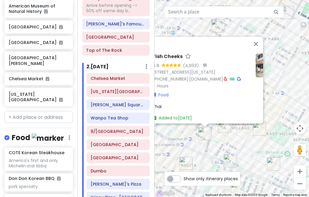
click at [255, 128] on img "Ho Foods" at bounding box center [259, 129] width 13 height 13
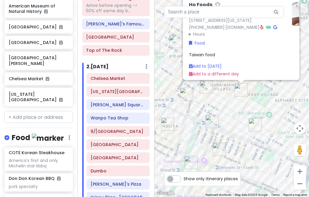
drag, startPoint x: 229, startPoint y: 157, endPoint x: 237, endPoint y: 112, distance: 45.4
click at [237, 112] on div "Ho Foods 4.3 (691) · [STREET_ADDRESS][US_STATE] [PHONE_NUMBER] · [DOMAIN_NAME] …" at bounding box center [231, 98] width 154 height 197
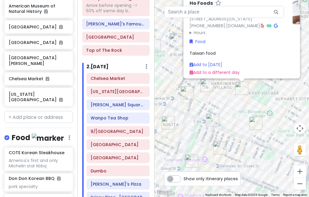
click at [211, 121] on img "Kisa" at bounding box center [212, 120] width 13 height 13
click at [210, 124] on img "Kisa" at bounding box center [212, 120] width 13 height 13
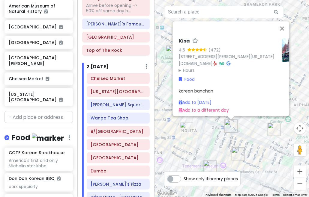
click at [201, 129] on div "Kisa 4.5 (472) [STREET_ADDRESS][PERSON_NAME][US_STATE] [DOMAIN_NAME] · Hours [D…" at bounding box center [231, 98] width 154 height 197
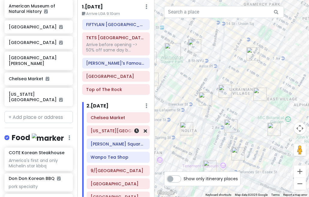
scroll to position [0, 0]
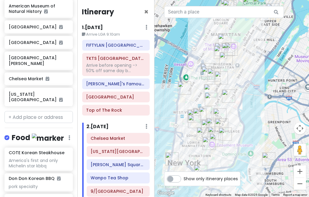
drag, startPoint x: 249, startPoint y: 82, endPoint x: 241, endPoint y: 101, distance: 21.0
click at [241, 105] on div at bounding box center [231, 98] width 154 height 197
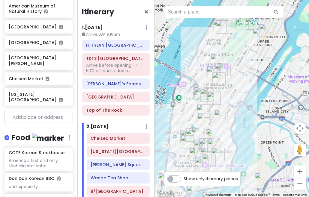
drag, startPoint x: 241, startPoint y: 58, endPoint x: 241, endPoint y: 66, distance: 7.8
click at [240, 66] on div at bounding box center [231, 98] width 154 height 197
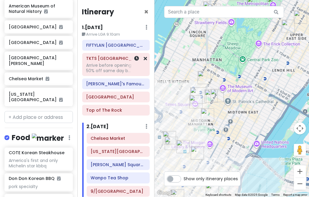
click at [104, 68] on div "Arrive before opening -> 50% off same day b..." at bounding box center [115, 68] width 59 height 11
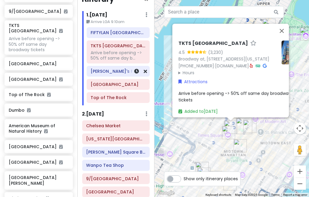
scroll to position [30, 0]
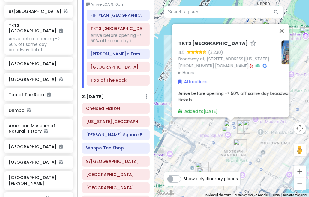
click at [258, 141] on div "[GEOGRAPHIC_DATA] 4.5 (3,230) [STREET_ADDRESS][US_STATE] [PHONE_NUMBER] · [DOMA…" at bounding box center [231, 98] width 154 height 197
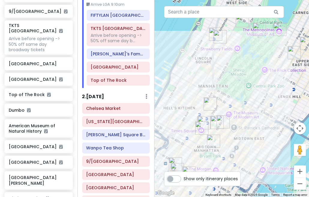
drag, startPoint x: 243, startPoint y: 94, endPoint x: 220, endPoint y: 90, distance: 22.8
click at [220, 90] on div at bounding box center [231, 98] width 154 height 197
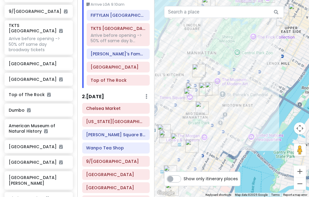
drag, startPoint x: 182, startPoint y: 108, endPoint x: 173, endPoint y: 71, distance: 37.8
click at [173, 71] on div at bounding box center [231, 98] width 154 height 197
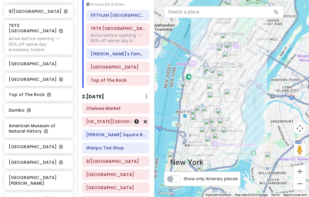
click at [113, 122] on h6 "[US_STATE][GEOGRAPHIC_DATA]" at bounding box center [115, 121] width 59 height 5
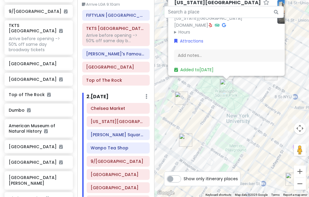
drag, startPoint x: 194, startPoint y: 100, endPoint x: 227, endPoint y: 115, distance: 36.1
click at [227, 115] on div "[US_STATE][GEOGRAPHIC_DATA] 4.6 (31,059) [US_STATE][GEOGRAPHIC_DATA] [DOMAIN_NA…" at bounding box center [231, 98] width 154 height 197
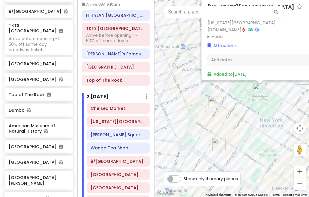
click at [238, 119] on div "[US_STATE][GEOGRAPHIC_DATA] 4.6 (31,059) [US_STATE][GEOGRAPHIC_DATA] [DOMAIN_NA…" at bounding box center [231, 98] width 154 height 197
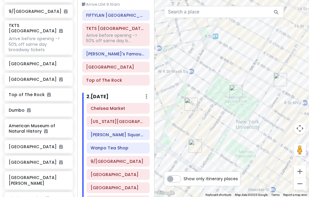
drag, startPoint x: 223, startPoint y: 108, endPoint x: 215, endPoint y: 108, distance: 8.1
click at [215, 108] on div at bounding box center [231, 98] width 154 height 197
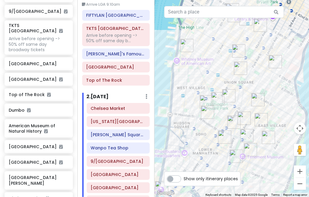
click at [234, 66] on img "Tompkins Square Bagels" at bounding box center [240, 68] width 13 height 13
click at [236, 66] on img "Tompkins Square Bagels" at bounding box center [240, 68] width 13 height 13
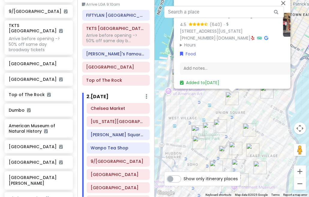
drag, startPoint x: 232, startPoint y: 131, endPoint x: 232, endPoint y: 107, distance: 24.6
click at [232, 107] on div "[PERSON_NAME] Square Bagels 4.5 (640) · [STREET_ADDRESS][US_STATE] [PHONE_NUMBE…" at bounding box center [231, 98] width 154 height 197
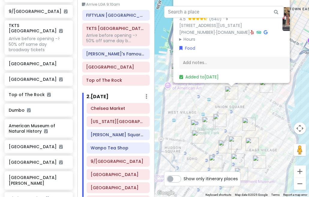
click at [192, 124] on img "Comedy Cellar" at bounding box center [197, 126] width 13 height 13
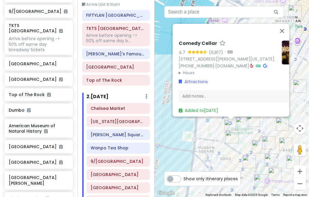
click at [230, 139] on img "Popup Bagels" at bounding box center [231, 136] width 13 height 13
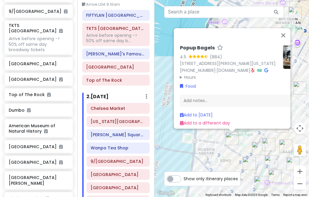
click at [274, 138] on div "Popup Bagels 4.5 (884) [STREET_ADDRESS][PERSON_NAME][US_STATE] [PHONE_NUMBER] ·…" at bounding box center [231, 98] width 154 height 197
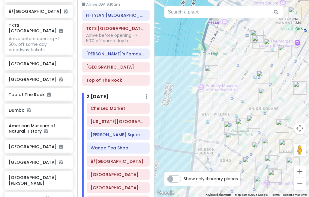
click at [280, 123] on img "Tompkins Square Bagels" at bounding box center [282, 126] width 13 height 13
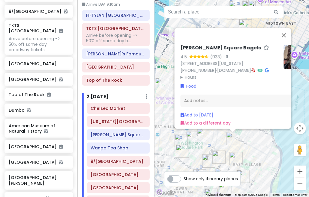
click at [219, 140] on div "[PERSON_NAME] Square Bagels 4.5 (933) · [STREET_ADDRESS][US_STATE] [PHONE_NUMBE…" at bounding box center [231, 98] width 154 height 197
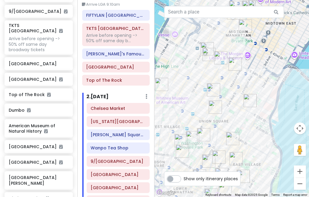
click at [183, 147] on img "Popup Bagels" at bounding box center [182, 151] width 13 height 13
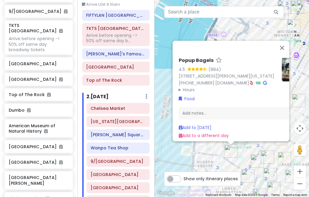
click at [243, 154] on div "Popup Bagels 4.5 (884) [STREET_ADDRESS][PERSON_NAME][US_STATE] [PHONE_NUMBER] ·…" at bounding box center [231, 98] width 154 height 197
click at [261, 149] on div "Popup Bagels 4.5 (884) [STREET_ADDRESS][PERSON_NAME][US_STATE] [PHONE_NUMBER] ·…" at bounding box center [231, 98] width 154 height 197
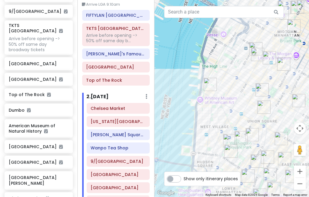
click at [261, 108] on img "Tompkins Square Bagels" at bounding box center [263, 107] width 13 height 13
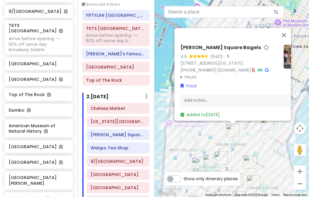
click at [234, 152] on div "[PERSON_NAME] Square Bagels 4.5 (640) · [STREET_ADDRESS][US_STATE] [PHONE_NUMBE…" at bounding box center [231, 98] width 154 height 197
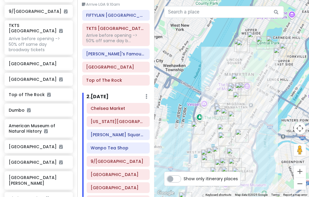
drag, startPoint x: 258, startPoint y: 74, endPoint x: 229, endPoint y: 99, distance: 37.8
click at [221, 103] on div at bounding box center [231, 98] width 154 height 197
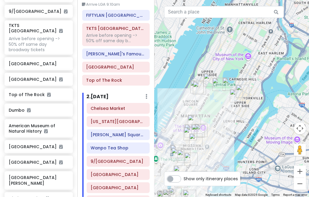
click at [242, 89] on img "Pastrami Queen" at bounding box center [235, 95] width 13 height 13
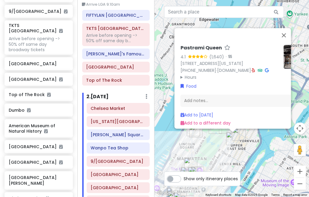
click at [231, 139] on img "Pastrami Queen" at bounding box center [232, 138] width 13 height 13
click at [243, 136] on img "PopUp Bagels" at bounding box center [238, 134] width 13 height 13
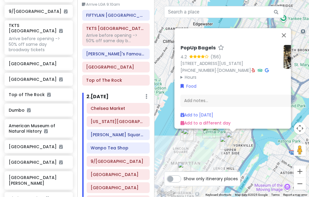
drag, startPoint x: 169, startPoint y: 145, endPoint x: 179, endPoint y: 142, distance: 9.9
click at [169, 145] on div "PopUp Bagels 4.2 (156) [STREET_ADDRESS][US_STATE] [PHONE_NUMBER] · [DOMAIN_NAME…" at bounding box center [231, 98] width 154 height 197
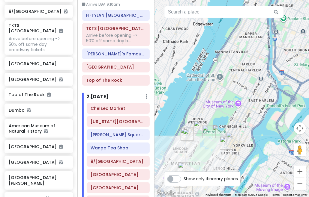
click at [189, 137] on img "Pastrami Queen" at bounding box center [189, 135] width 13 height 13
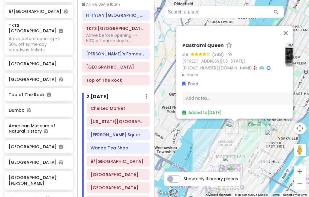
drag, startPoint x: 216, startPoint y: 149, endPoint x: 227, endPoint y: 129, distance: 23.9
click at [225, 131] on div "Pastrami Queen 3.8 (398) · [STREET_ADDRESS][US_STATE] [PHONE_NUMBER] · [DOMAIN_…" at bounding box center [231, 98] width 154 height 197
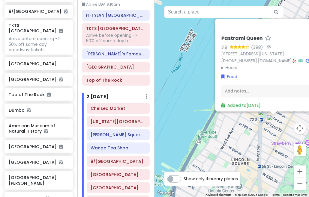
click at [265, 124] on div "Pastrami Queen 3.8 (398) · [STREET_ADDRESS][US_STATE] [PHONE_NUMBER] · [DOMAIN_…" at bounding box center [231, 98] width 154 height 197
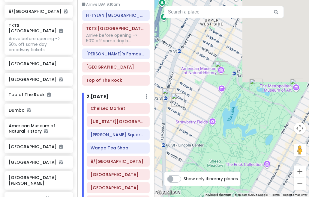
drag, startPoint x: 168, startPoint y: 102, endPoint x: 160, endPoint y: 100, distance: 8.2
click at [160, 100] on div at bounding box center [231, 98] width 154 height 197
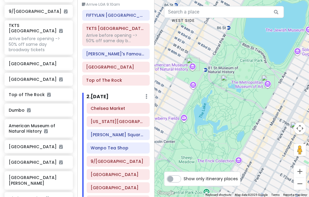
drag, startPoint x: 203, startPoint y: 106, endPoint x: 212, endPoint y: 108, distance: 9.8
click at [212, 108] on div at bounding box center [231, 98] width 154 height 197
click at [193, 60] on img "American Museum of Natural History" at bounding box center [192, 64] width 13 height 13
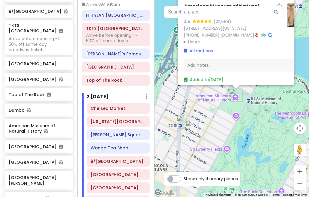
drag, startPoint x: 200, startPoint y: 161, endPoint x: 206, endPoint y: 125, distance: 37.0
click at [206, 125] on div "American Museum of Natural History 4.5 (22,568) [STREET_ADDRESS][US_STATE] [PHO…" at bounding box center [231, 98] width 154 height 197
click at [194, 127] on img "Pastrami Queen" at bounding box center [191, 126] width 13 height 13
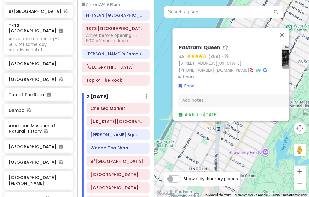
click at [252, 152] on div "Pastrami Queen 3.8 (398) · [STREET_ADDRESS][US_STATE] [PHONE_NUMBER] · [DOMAIN_…" at bounding box center [231, 98] width 154 height 197
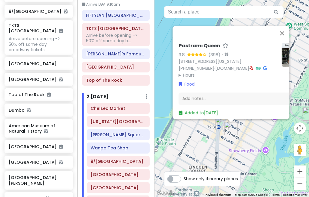
click at [252, 150] on div "Pastrami Queen 3.8 (398) · [STREET_ADDRESS][US_STATE] [PHONE_NUMBER] · [DOMAIN_…" at bounding box center [231, 98] width 154 height 197
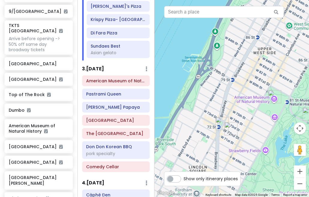
scroll to position [240, 0]
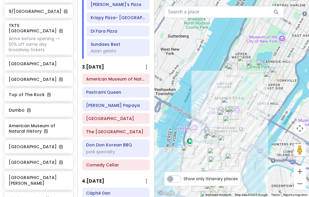
drag, startPoint x: 240, startPoint y: 117, endPoint x: 243, endPoint y: 78, distance: 39.0
click at [243, 78] on div at bounding box center [231, 98] width 154 height 197
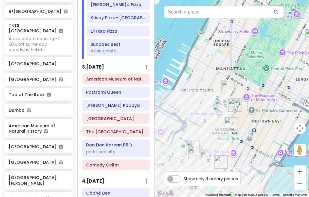
click at [234, 103] on img "Adel's Famous Halal Food" at bounding box center [234, 105] width 13 height 13
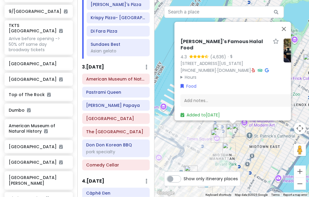
click at [242, 138] on div "[PERSON_NAME]'s Famous Halal Food 4.3 (4,636) · [STREET_ADDRESS][US_STATE] [PHO…" at bounding box center [231, 98] width 154 height 197
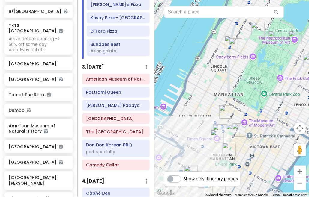
click at [228, 146] on img "Don Don Korean BBQ" at bounding box center [228, 149] width 13 height 13
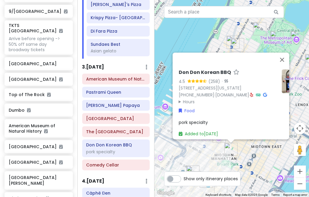
click at [245, 152] on div "Don Don Korean BBQ 4.5 (258) · [STREET_ADDRESS][US_STATE] [PHONE_NUMBER] · [DOM…" at bounding box center [231, 98] width 154 height 197
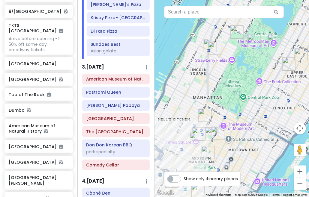
drag, startPoint x: 240, startPoint y: 64, endPoint x: 225, endPoint y: 61, distance: 15.0
click at [225, 61] on div at bounding box center [231, 98] width 154 height 197
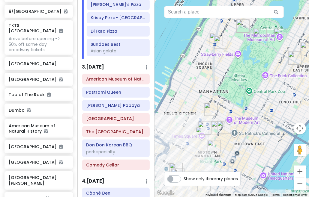
click at [220, 45] on img "Pastrami Queen" at bounding box center [220, 42] width 13 height 13
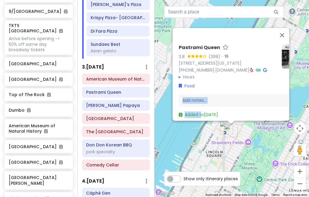
drag, startPoint x: 196, startPoint y: 69, endPoint x: 222, endPoint y: 85, distance: 30.1
click at [219, 84] on div "Pastrami Queen 3.8 (398) · [STREET_ADDRESS][US_STATE] [PHONE_NUMBER] · [DOMAIN_…" at bounding box center [242, 81] width 132 height 78
click at [210, 146] on div "Pastrami Queen 3.8 (398) · [STREET_ADDRESS][US_STATE] [PHONE_NUMBER] · [DOMAIN_…" at bounding box center [231, 98] width 154 height 197
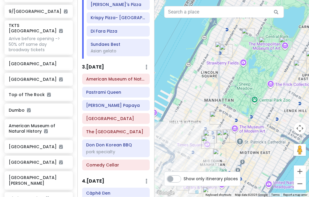
drag, startPoint x: 208, startPoint y: 91, endPoint x: 205, endPoint y: 61, distance: 29.9
click at [205, 63] on div at bounding box center [231, 98] width 154 height 197
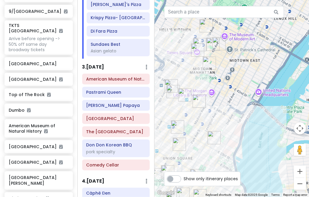
click at [232, 93] on div at bounding box center [231, 98] width 154 height 197
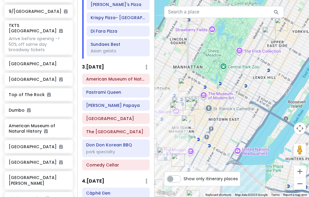
drag, startPoint x: 270, startPoint y: 63, endPoint x: 231, endPoint y: 142, distance: 89.0
click at [231, 142] on div at bounding box center [231, 98] width 154 height 197
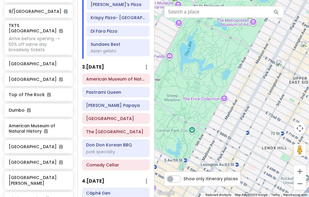
drag, startPoint x: 211, startPoint y: 65, endPoint x: 203, endPoint y: 102, distance: 37.7
click at [203, 102] on div at bounding box center [231, 98] width 154 height 197
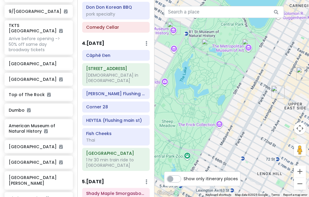
scroll to position [374, 0]
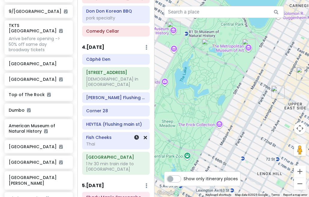
click at [112, 133] on div "Fish Cheeks Thai" at bounding box center [115, 140] width 59 height 15
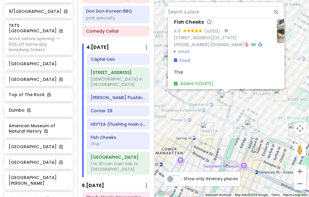
drag, startPoint x: 256, startPoint y: 172, endPoint x: 251, endPoint y: 98, distance: 74.1
click at [251, 98] on div "Fish Cheeks 4.8 (4,693) · [STREET_ADDRESS][US_STATE] [PHONE_NUMBER] · [DOMAIN_N…" at bounding box center [231, 98] width 154 height 197
click at [258, 106] on div "Fish Cheeks 4.8 (4,693) · [STREET_ADDRESS][US_STATE] [PHONE_NUMBER] · [DOMAIN_N…" at bounding box center [231, 98] width 154 height 197
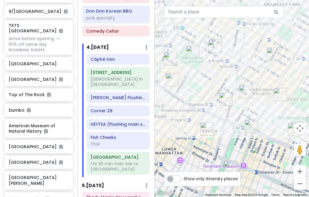
click at [244, 91] on img "New York Comedy Club - East Village" at bounding box center [245, 91] width 13 height 13
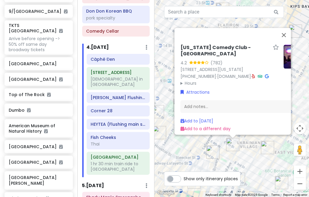
click at [257, 157] on div "[US_STATE] Comedy Club - [GEOGRAPHIC_DATA] 4.2 (782) [STREET_ADDRESS][US_STATE]…" at bounding box center [231, 98] width 154 height 197
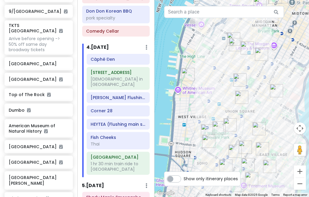
click at [218, 127] on img "Washington Square Park" at bounding box center [218, 127] width 13 height 13
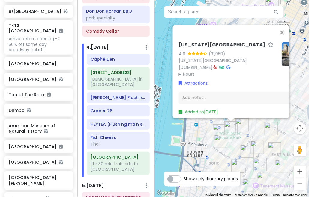
click at [218, 127] on img "Comedy Cellar" at bounding box center [219, 130] width 13 height 13
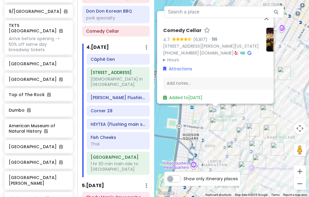
click at [228, 123] on div "Comedy Cellar 4.7 (6,817) · [STREET_ADDRESS][PERSON_NAME][US_STATE] [PHONE_NUMB…" at bounding box center [231, 98] width 154 height 197
click at [226, 137] on div "Comedy Cellar 4.7 (6,817) · [STREET_ADDRESS][PERSON_NAME][US_STATE] [PHONE_NUMB…" at bounding box center [231, 98] width 154 height 197
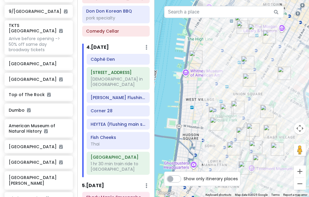
click at [243, 133] on img "Fish Cheeks" at bounding box center [242, 133] width 13 height 13
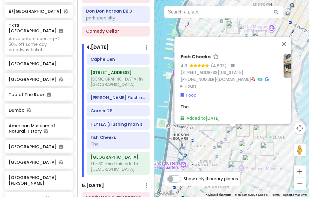
click at [216, 139] on div "Fish Cheeks 4.8 (4,693) · [STREET_ADDRESS][US_STATE] [PHONE_NUMBER] · [DOMAIN_N…" at bounding box center [231, 98] width 154 height 197
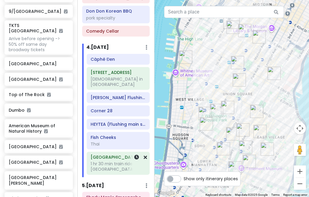
click at [110, 87] on div "1 hr 30 min train ride to [GEOGRAPHIC_DATA]" at bounding box center [117, 81] width 55 height 11
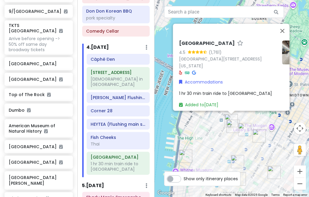
click at [214, 141] on div "[GEOGRAPHIC_DATA] 4.5 (1,761) [STREET_ADDRESS][US_STATE] Accommodations 1 hr 30…" at bounding box center [231, 98] width 154 height 197
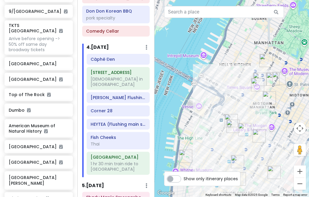
click at [232, 129] on img "PopUp Bagels" at bounding box center [232, 126] width 13 height 13
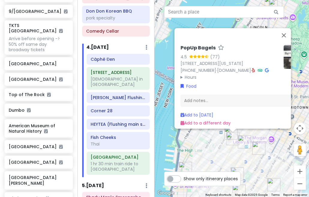
click at [212, 149] on div "PopUp Bagels 4.5 (77) [STREET_ADDRESS][US_STATE] [PHONE_NUMBER] · [DOMAIN_NAME]…" at bounding box center [231, 98] width 154 height 197
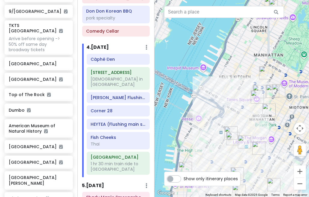
click at [228, 129] on img "Penn Station" at bounding box center [230, 132] width 13 height 13
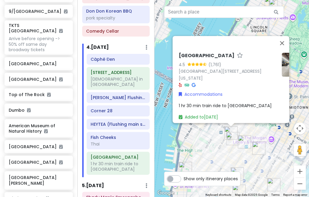
click at [231, 139] on img "PopUp Bagels" at bounding box center [232, 138] width 13 height 13
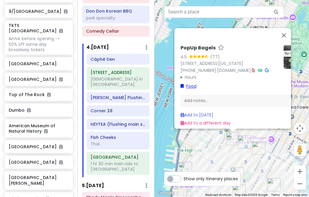
click at [192, 83] on link "Food" at bounding box center [188, 86] width 16 height 7
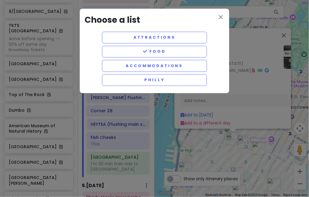
click at [248, 86] on div "close Choose a list Attractions Food Accommodations Philly" at bounding box center [154, 98] width 309 height 197
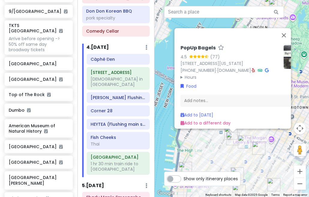
click at [251, 83] on div "Food" at bounding box center [243, 86] width 127 height 7
click at [191, 74] on summary "Hours" at bounding box center [229, 77] width 98 height 7
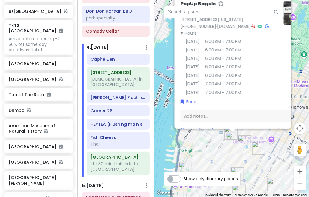
click at [243, 142] on img "FIFTYLAN KOREATOWN" at bounding box center [244, 141] width 13 height 13
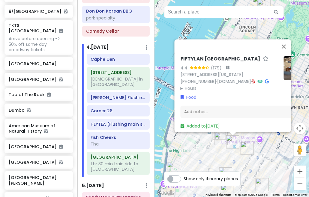
click at [250, 147] on img "Sundaes Best" at bounding box center [246, 148] width 13 height 13
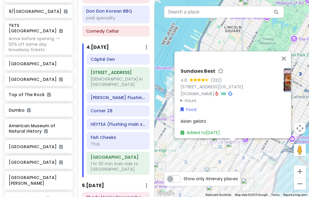
click at [218, 146] on img "FIFTYLAN KOREATOWN" at bounding box center [217, 141] width 13 height 13
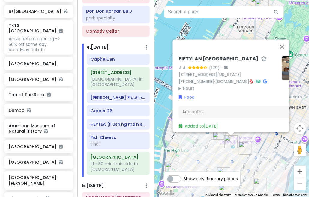
click at [282, 67] on img at bounding box center [293, 68] width 24 height 24
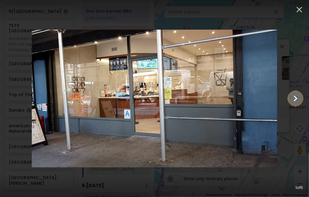
click at [296, 99] on icon "Show slide 2 of 5" at bounding box center [294, 98] width 11 height 14
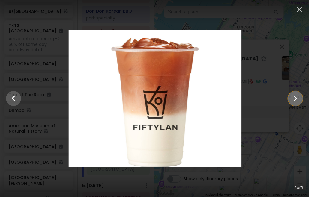
click at [296, 99] on icon "Show slide 3 of 5" at bounding box center [294, 98] width 11 height 14
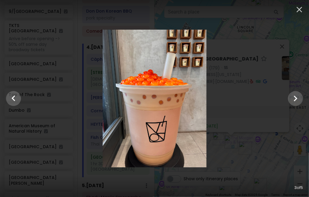
click at [272, 94] on div at bounding box center [154, 99] width 309 height 138
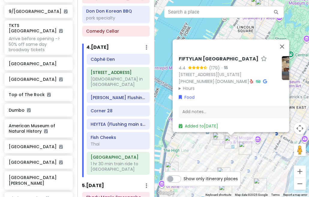
click at [255, 161] on div "FIFTYLAN KOREATOWN 4.4 (179) · [STREET_ADDRESS][US_STATE] [PHONE_NUMBER] · [DOM…" at bounding box center [231, 98] width 154 height 197
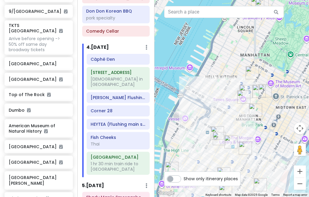
click at [228, 137] on img "FIFTYLAN KOREATOWN" at bounding box center [230, 141] width 13 height 13
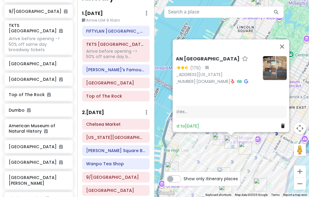
scroll to position [0, 0]
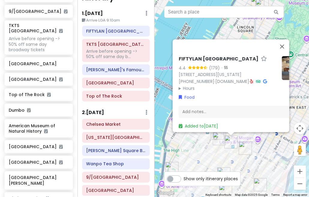
click at [235, 157] on div "FIFTYLAN KOREATOWN 4.4 (179) · [STREET_ADDRESS][US_STATE] [PHONE_NUMBER] · [DOM…" at bounding box center [231, 98] width 154 height 197
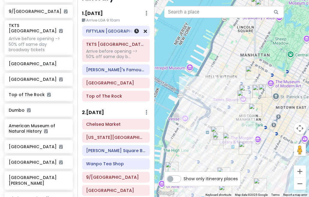
click at [108, 33] on div "FIFTYLAN KOREATOWN TKTS Times Square Arrive before opening -> 50% off same day …" at bounding box center [116, 65] width 77 height 78
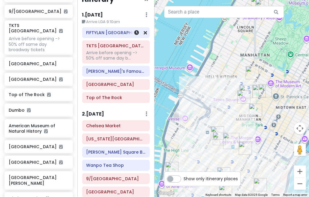
click at [109, 34] on h6 "FIFTYLAN [GEOGRAPHIC_DATA]" at bounding box center [115, 32] width 59 height 5
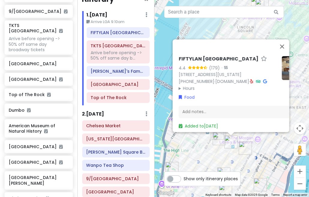
click at [186, 86] on summary "Hours" at bounding box center [227, 88] width 98 height 7
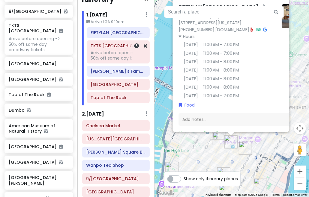
click at [114, 58] on div "Arrive before opening -> 50% off same day b..." at bounding box center [117, 55] width 55 height 11
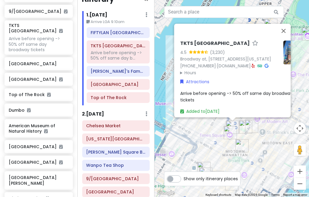
click at [185, 75] on summary "Hours" at bounding box center [229, 72] width 98 height 7
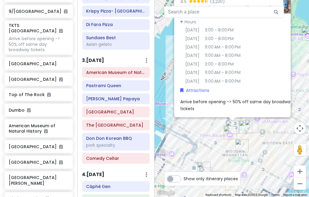
scroll to position [252, 0]
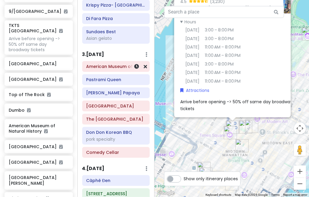
click at [113, 66] on h6 "American Museum of Natural History" at bounding box center [115, 66] width 59 height 5
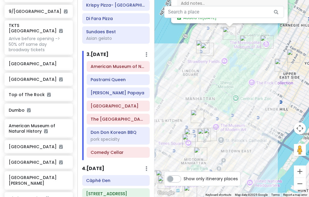
drag, startPoint x: 247, startPoint y: 155, endPoint x: 248, endPoint y: 64, distance: 90.5
click at [248, 64] on div "American Museum of Natural History 4.5 (22,568) [STREET_ADDRESS][US_STATE] [PHO…" at bounding box center [231, 98] width 154 height 197
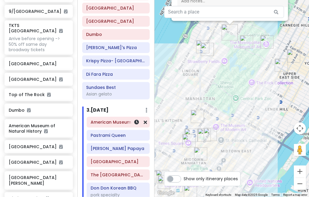
scroll to position [162, 0]
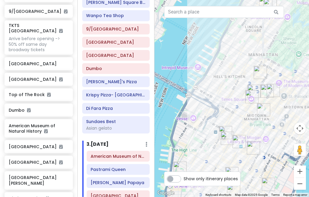
drag, startPoint x: 212, startPoint y: 84, endPoint x: 238, endPoint y: 69, distance: 29.6
click at [238, 69] on div "American Museum of Natural History 4.5 (22,568) [STREET_ADDRESS][US_STATE] [PHO…" at bounding box center [231, 98] width 154 height 197
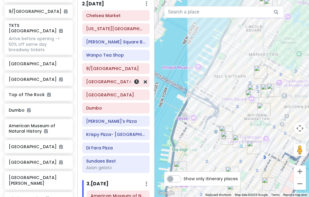
scroll to position [102, 0]
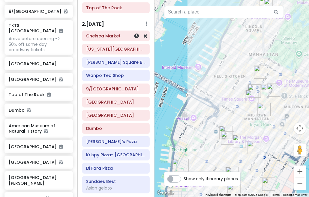
click at [111, 38] on div "Chelsea Market" at bounding box center [115, 36] width 59 height 8
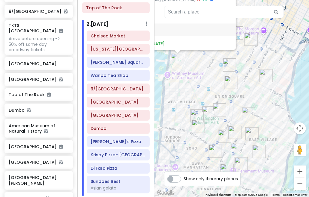
drag, startPoint x: 244, startPoint y: 158, endPoint x: 193, endPoint y: 59, distance: 112.1
click at [193, 58] on div "Chelsea Market 4.5 (49,998) [STREET_ADDRESS][US_STATE] [PHONE_NUMBER] · [DOMAIN…" at bounding box center [231, 98] width 154 height 197
click at [216, 72] on div "Chelsea Market 4.5 (49,998) [STREET_ADDRESS][US_STATE] [PHONE_NUMBER] · [DOMAIN…" at bounding box center [231, 98] width 154 height 197
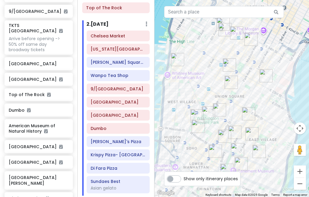
click at [206, 109] on img "Washington Square Park" at bounding box center [208, 112] width 13 height 13
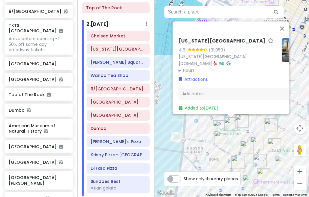
click at [174, 126] on div "[US_STATE][GEOGRAPHIC_DATA] 4.6 (31,059) [US_STATE][GEOGRAPHIC_DATA] [DOMAIN_NA…" at bounding box center [231, 98] width 154 height 197
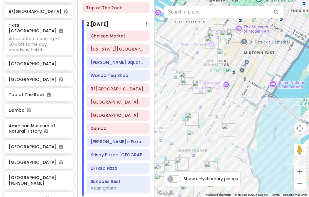
drag, startPoint x: 228, startPoint y: 79, endPoint x: 201, endPoint y: 105, distance: 37.1
click at [189, 112] on div at bounding box center [231, 98] width 154 height 197
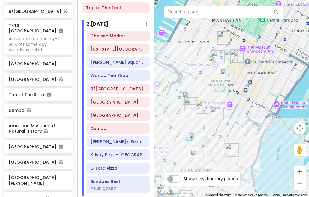
drag, startPoint x: 220, startPoint y: 67, endPoint x: 224, endPoint y: 84, distance: 16.9
click at [224, 84] on div at bounding box center [231, 98] width 154 height 197
click at [200, 105] on img "FIFTYLAN KOREATOWN" at bounding box center [202, 107] width 13 height 13
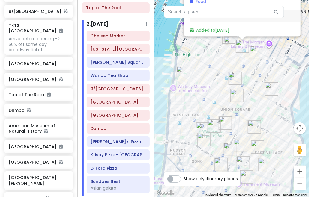
drag, startPoint x: 215, startPoint y: 145, endPoint x: 226, endPoint y: 78, distance: 68.0
click at [226, 78] on div "FIFTYLAN KOREATOWN 4.4 (179) · [STREET_ADDRESS][US_STATE] [PHONE_NUMBER] · [DOM…" at bounding box center [231, 98] width 154 height 197
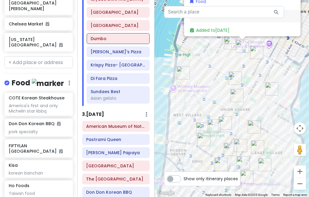
scroll to position [426, 0]
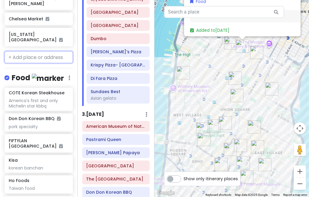
click at [23, 51] on input "text" at bounding box center [38, 57] width 68 height 12
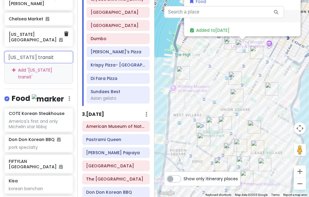
type input "[US_STATE] transit"
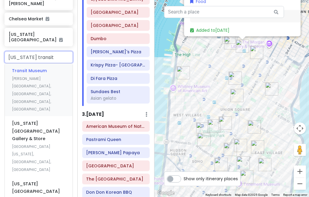
click at [25, 76] on span "[PERSON_NAME][GEOGRAPHIC_DATA], [GEOGRAPHIC_DATA], [GEOGRAPHIC_DATA], [GEOGRAPH…" at bounding box center [31, 94] width 39 height 36
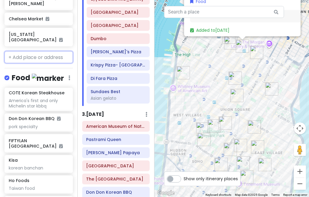
scroll to position [441, 0]
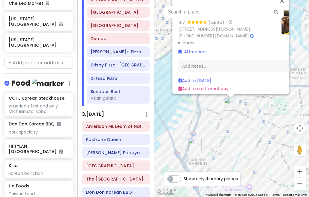
drag, startPoint x: 244, startPoint y: 173, endPoint x: 241, endPoint y: 91, distance: 82.1
click at [241, 91] on div "[US_STATE][GEOGRAPHIC_DATA] 4.7 (5,940) · [STREET_ADDRESS][PERSON_NAME] [PHONE_…" at bounding box center [231, 98] width 154 height 197
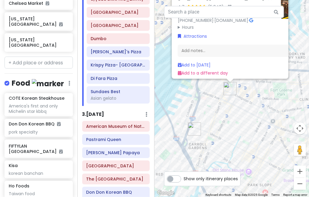
click at [235, 99] on div "[US_STATE][GEOGRAPHIC_DATA] 4.7 (5,940) · [STREET_ADDRESS][PERSON_NAME] [PHONE_…" at bounding box center [231, 98] width 154 height 197
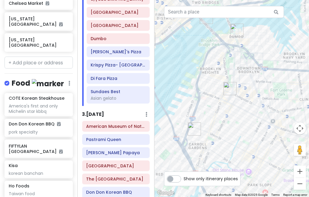
click at [228, 89] on img "New York Transit Museum" at bounding box center [229, 88] width 13 height 13
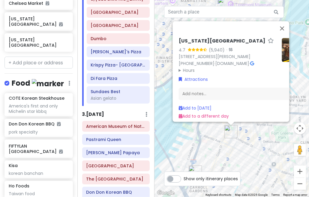
click at [188, 67] on summary "Hours" at bounding box center [227, 70] width 98 height 7
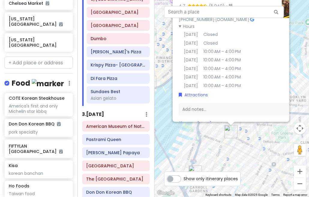
click at [258, 161] on div "[US_STATE][GEOGRAPHIC_DATA] 4.7 (5,940) · [STREET_ADDRESS][PERSON_NAME] [PHONE_…" at bounding box center [231, 98] width 154 height 197
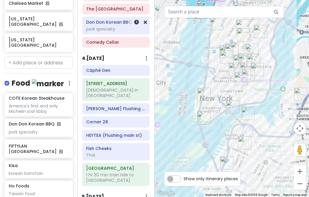
scroll to position [372, 0]
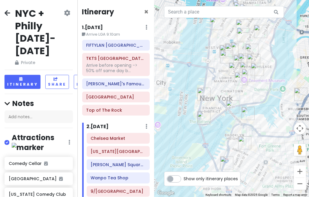
scroll to position [372, 0]
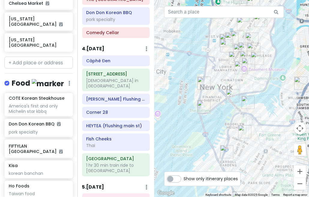
drag, startPoint x: 249, startPoint y: 147, endPoint x: 241, endPoint y: 119, distance: 29.1
click at [241, 120] on div at bounding box center [231, 98] width 154 height 197
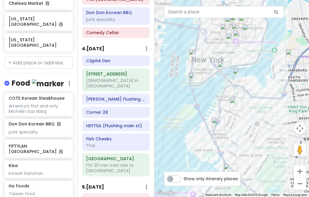
click at [237, 77] on img "Dumbo" at bounding box center [239, 74] width 13 height 13
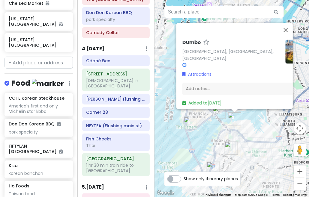
click at [229, 149] on img "New York Transit Museum" at bounding box center [230, 148] width 13 height 13
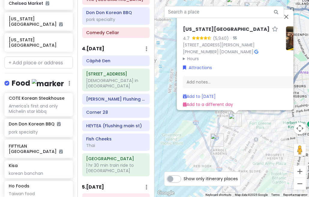
drag, startPoint x: 218, startPoint y: 157, endPoint x: 223, endPoint y: 124, distance: 34.0
click at [223, 124] on div "[US_STATE][GEOGRAPHIC_DATA] 4.7 (5,940) · [STREET_ADDRESS][PERSON_NAME] [PHONE_…" at bounding box center [231, 98] width 154 height 197
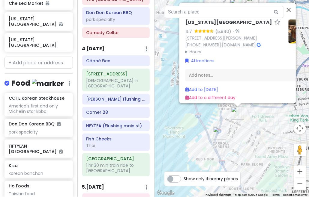
click at [214, 130] on img "Lucali" at bounding box center [219, 133] width 13 height 13
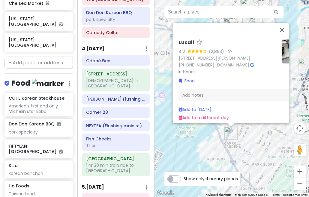
click at [253, 141] on div "Lucali 4.2 (2,863) · 575 Henry St, Brooklyn, NY 11231, USA (718) 858-4086 · www…" at bounding box center [231, 98] width 154 height 197
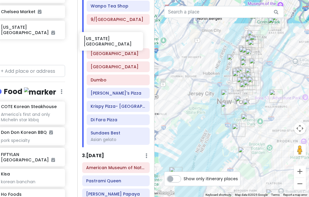
scroll to position [170, 0]
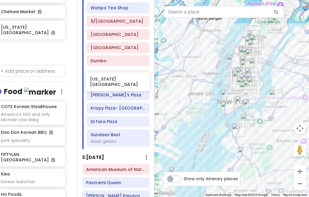
drag, startPoint x: 37, startPoint y: 24, endPoint x: 117, endPoint y: 83, distance: 100.1
click at [117, 84] on div "NYC + Philly 1/15-1/19/26 Private Change Dates Make a Copy Delete Trip Give Fee…" at bounding box center [154, 98] width 309 height 197
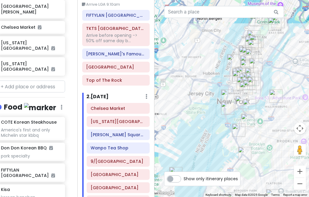
scroll to position [417, 8]
click at [23, 81] on input "text" at bounding box center [31, 87] width 68 height 12
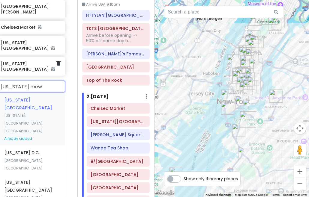
type input "washington mews"
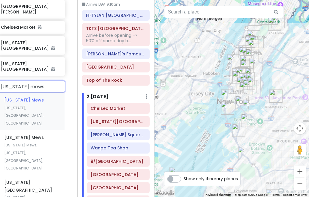
click at [36, 93] on div "Washington Mews New York, NY, USA" at bounding box center [31, 111] width 68 height 37
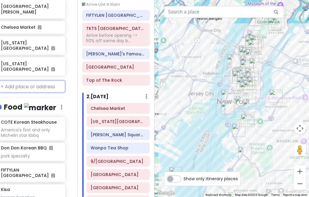
scroll to position [433, 8]
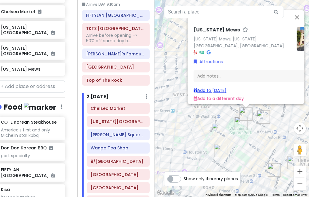
click at [211, 87] on link "Add to [DATE]" at bounding box center [209, 90] width 33 height 6
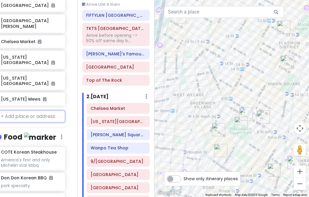
scroll to position [163, 8]
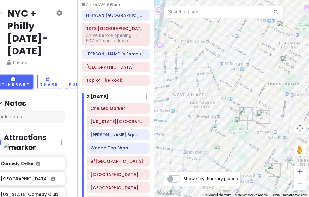
click at [18, 81] on button "Itinerary" at bounding box center [15, 82] width 36 height 14
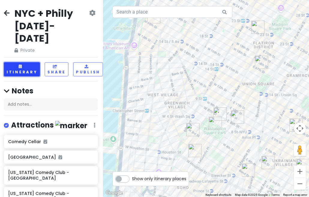
click at [18, 62] on button "Itinerary" at bounding box center [22, 69] width 36 height 14
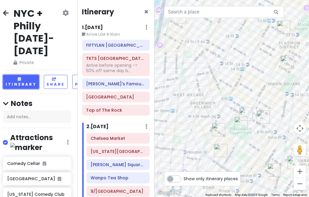
scroll to position [180, 0]
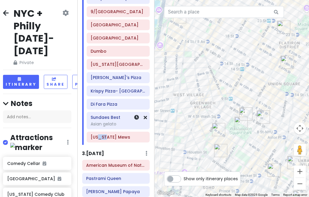
drag, startPoint x: 101, startPoint y: 142, endPoint x: 105, endPoint y: 136, distance: 7.9
click at [105, 135] on div "Chelsea Market Washington Square Park Tompkins Square Bagels Wanpo Tea Shop 9/1…" at bounding box center [118, 49] width 72 height 192
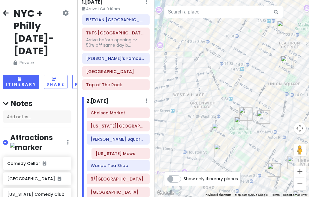
scroll to position [30, 0]
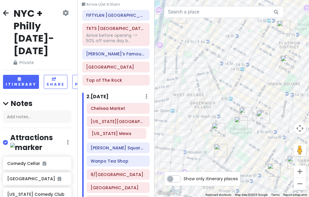
click at [107, 135] on div "Chelsea Market Washington Square Park Tompkins Square Bagels Wanpo Tea Shop 9/1…" at bounding box center [118, 199] width 72 height 192
click at [108, 106] on h6 "Chelsea Market" at bounding box center [117, 108] width 55 height 5
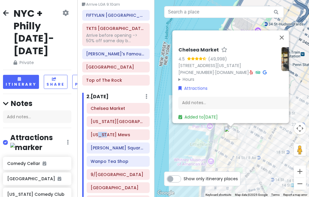
click at [249, 141] on div "Chelsea Market 4.5 (49,998) [STREET_ADDRESS][US_STATE] [PHONE_NUMBER] · [DOMAIN…" at bounding box center [231, 98] width 154 height 197
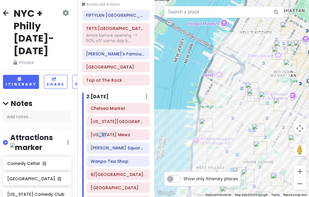
drag, startPoint x: 265, startPoint y: 121, endPoint x: 224, endPoint y: 114, distance: 41.1
click at [223, 114] on div at bounding box center [231, 98] width 154 height 197
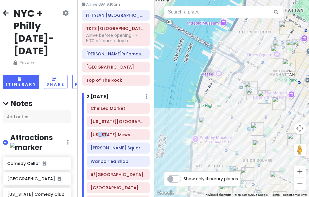
click at [261, 96] on img "FIFTYLAN KOREATOWN" at bounding box center [264, 96] width 13 height 13
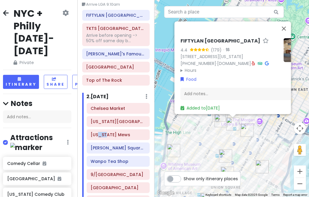
click at [198, 139] on div "FIFTYLAN KOREATOWN 4.4 (179) · [STREET_ADDRESS][US_STATE] [PHONE_NUMBER] · [DOM…" at bounding box center [231, 98] width 154 height 197
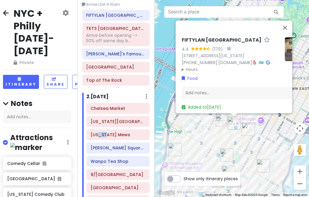
click at [198, 139] on div "FIFTYLAN KOREATOWN 4.4 (179) · [STREET_ADDRESS][US_STATE] [PHONE_NUMBER] · [DOM…" at bounding box center [231, 98] width 154 height 197
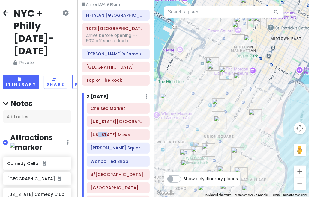
drag, startPoint x: 192, startPoint y: 143, endPoint x: 184, endPoint y: 93, distance: 51.3
click at [184, 93] on div at bounding box center [231, 98] width 154 height 197
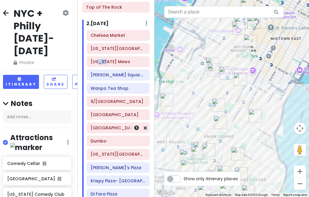
scroll to position [120, 0]
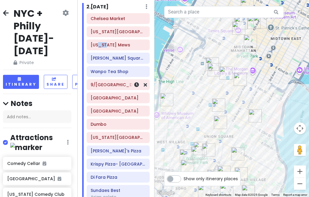
click at [110, 88] on div "9/[GEOGRAPHIC_DATA]" at bounding box center [118, 85] width 63 height 10
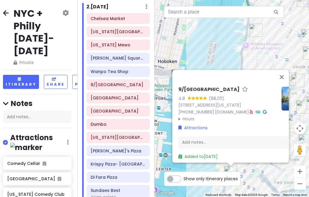
click at [181, 117] on summary "Hours" at bounding box center [227, 119] width 98 height 7
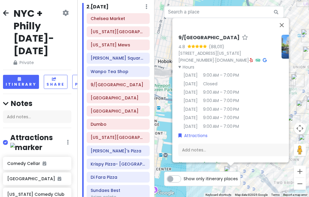
click at [168, 122] on div "9/[GEOGRAPHIC_DATA] 4.8 (88,011) [STREET_ADDRESS][US_STATE] [PHONE_NUMBER] · [D…" at bounding box center [231, 98] width 154 height 197
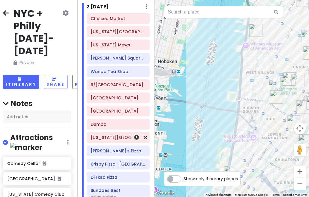
click at [108, 136] on h6 "[US_STATE][GEOGRAPHIC_DATA]" at bounding box center [117, 137] width 55 height 5
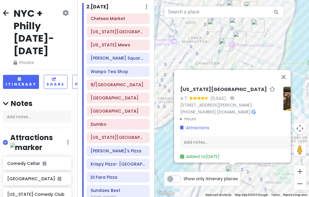
click at [188, 116] on summary "Hours" at bounding box center [229, 119] width 98 height 7
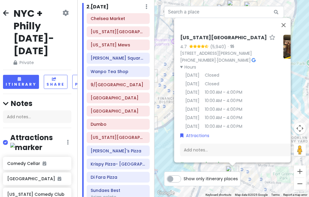
click at [161, 136] on div "New York Transit Museum 4.7 (5,940) · 99 Schermerhorn St, Brooklyn, NY 11201, U…" at bounding box center [231, 98] width 154 height 197
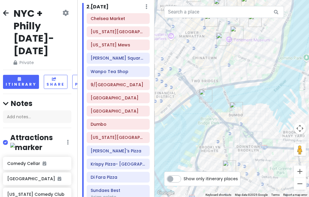
drag, startPoint x: 223, startPoint y: 146, endPoint x: 219, endPoint y: 145, distance: 4.0
click at [219, 145] on div at bounding box center [231, 98] width 154 height 197
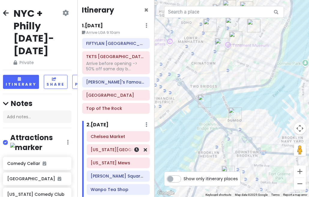
scroll to position [0, 0]
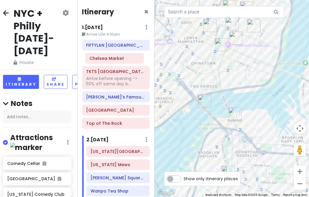
drag, startPoint x: 109, startPoint y: 140, endPoint x: 108, endPoint y: 61, distance: 79.4
click at [108, 61] on div "Itinerary × 1 . Thu 1/15 Edit Day Notes Delete Day Arrive LGA 9:10am FIFTYLAN K…" at bounding box center [115, 98] width 77 height 197
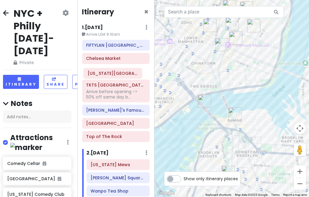
drag, startPoint x: 107, startPoint y: 152, endPoint x: 104, endPoint y: 75, distance: 77.6
click at [104, 75] on div "Itinerary × 1 . Thu 1/15 Edit Day Notes Delete Day Arrive LGA 9:10am FIFTYLAN K…" at bounding box center [115, 98] width 77 height 197
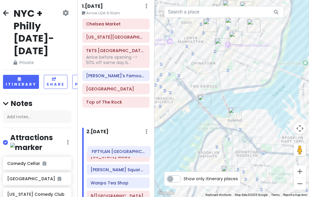
scroll to position [21, 0]
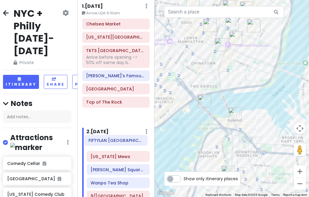
drag, startPoint x: 109, startPoint y: 46, endPoint x: 111, endPoint y: 142, distance: 95.6
click at [111, 142] on div "Itinerary × 1 . Thu 1/15 Edit Day Notes Delete Day Arrive LGA 9:10am FIFTYLAN K…" at bounding box center [115, 98] width 77 height 197
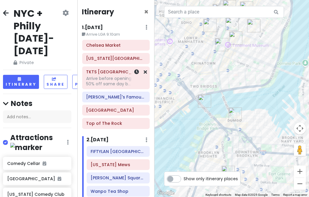
scroll to position [0, 0]
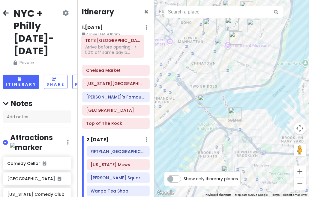
drag, startPoint x: 108, startPoint y: 78, endPoint x: 108, endPoint y: 44, distance: 33.9
click at [108, 43] on div "Chelsea Market Washington Square Park TKTS Times Square Arrive before opening -…" at bounding box center [116, 85] width 77 height 91
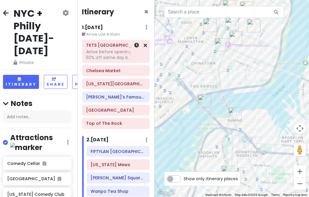
click at [110, 53] on div "Arrive before opening -> 50% off same day b..." at bounding box center [115, 54] width 59 height 11
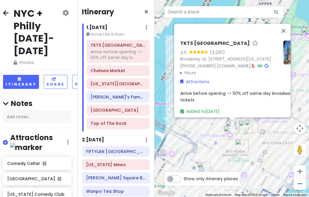
click at [206, 128] on div "[GEOGRAPHIC_DATA] 4.5 (3,230) [STREET_ADDRESS][US_STATE] [PHONE_NUMBER] · [DOMA…" at bounding box center [231, 98] width 154 height 197
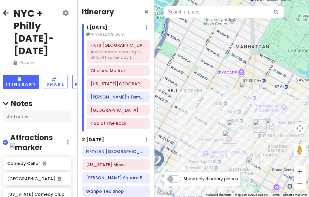
click at [234, 125] on img "TKTS Times Square" at bounding box center [233, 126] width 13 height 13
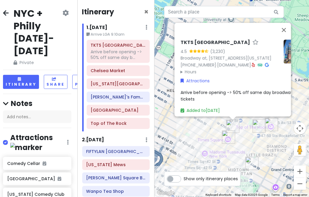
click at [208, 142] on div "[GEOGRAPHIC_DATA] 4.5 (3,230) [STREET_ADDRESS][US_STATE] [PHONE_NUMBER] · [DOMA…" at bounding box center [231, 98] width 154 height 197
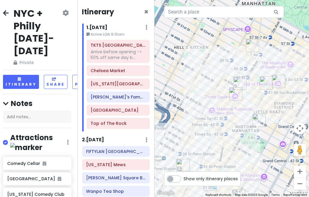
drag, startPoint x: 206, startPoint y: 138, endPoint x: 216, endPoint y: 68, distance: 70.5
click at [216, 68] on div at bounding box center [231, 98] width 154 height 197
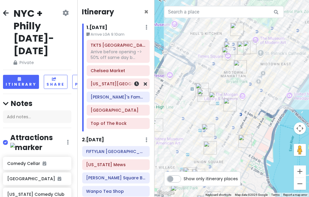
click at [120, 86] on h6 "[US_STATE][GEOGRAPHIC_DATA]" at bounding box center [117, 83] width 55 height 5
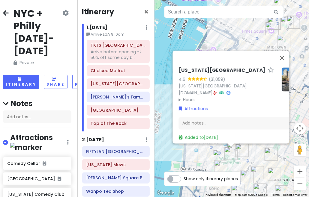
drag, startPoint x: 261, startPoint y: 161, endPoint x: 262, endPoint y: 122, distance: 39.0
click at [262, 122] on div "Washington Square Park 4.6 (31,059) New York, NY 10012, USA www.nycgovparks.org…" at bounding box center [231, 98] width 154 height 197
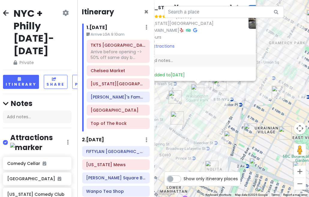
drag, startPoint x: 265, startPoint y: 135, endPoint x: 236, endPoint y: 104, distance: 42.6
click at [238, 103] on div "Washington Square Park 4.6 (31,059) New York, NY 10012, USA www.nycgovparks.org…" at bounding box center [231, 98] width 154 height 197
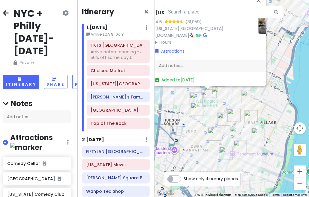
click at [202, 117] on div "Washington Square Park 4.6 (31,059) New York, NY 10012, USA www.nycgovparks.org…" at bounding box center [231, 98] width 154 height 197
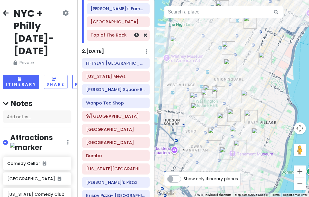
scroll to position [90, 0]
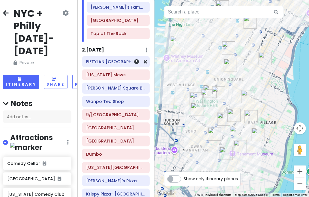
click at [116, 64] on div "FIFTYLAN [GEOGRAPHIC_DATA]" at bounding box center [115, 62] width 59 height 8
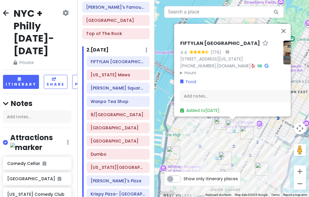
click at [188, 69] on summary "Hours" at bounding box center [229, 72] width 98 height 7
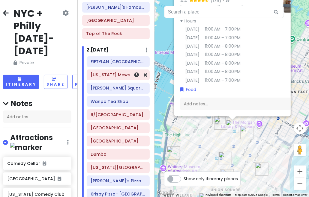
click at [111, 76] on h6 "Washington Mews" at bounding box center [117, 74] width 55 height 5
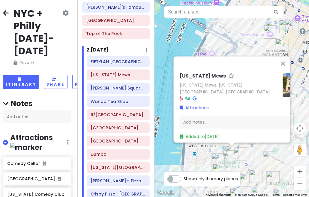
drag, startPoint x: 259, startPoint y: 173, endPoint x: 249, endPoint y: 127, distance: 47.5
click at [260, 124] on div "Washington Mews Washington Mews, New York, NY 10003, USA Attractions Add notes.…" at bounding box center [231, 98] width 154 height 197
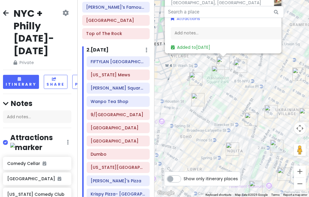
click at [216, 72] on img "Washington Square Park" at bounding box center [217, 72] width 13 height 13
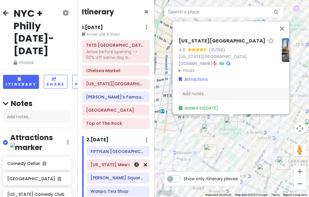
scroll to position [2, 0]
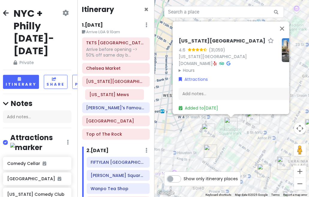
drag, startPoint x: 105, startPoint y: 166, endPoint x: 104, endPoint y: 96, distance: 69.5
click at [104, 96] on div "Itinerary × 1 . Thu 1/15 Edit Day Notes Delete Day Arrive LGA 9:10am TKTS Times…" at bounding box center [115, 98] width 77 height 197
click at [106, 94] on h6 "Washington Mews" at bounding box center [115, 94] width 59 height 5
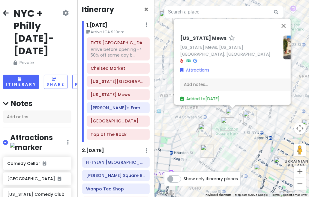
click at [227, 139] on div "Washington Mews Washington Mews, New York, NY 10003, USA Attractions Add notes.…" at bounding box center [231, 98] width 154 height 197
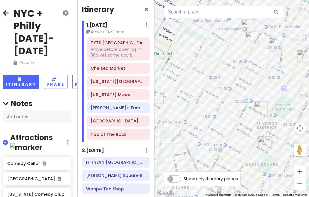
click at [263, 146] on img "Tompkins Square Bagels" at bounding box center [264, 142] width 13 height 13
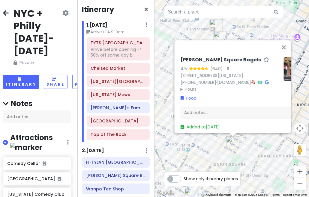
click at [247, 155] on div "[PERSON_NAME] Square Bagels 4.5 (640) · [STREET_ADDRESS][US_STATE] [PHONE_NUMBE…" at bounding box center [231, 98] width 154 height 197
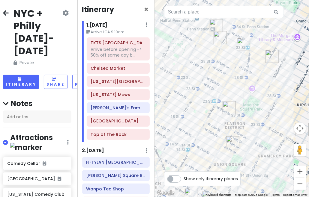
click at [225, 104] on img "COTE Korean Steakhouse" at bounding box center [228, 107] width 13 height 13
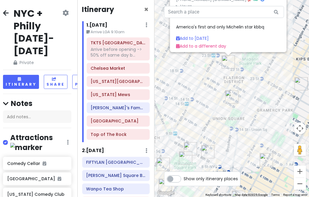
drag, startPoint x: 238, startPoint y: 166, endPoint x: 235, endPoint y: 95, distance: 71.3
click at [235, 95] on img "Tompkins Square Bagels" at bounding box center [231, 96] width 13 height 13
click at [231, 95] on img "Tompkins Square Bagels" at bounding box center [231, 96] width 13 height 13
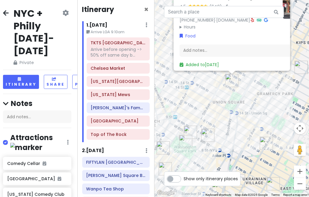
drag, startPoint x: 217, startPoint y: 160, endPoint x: 217, endPoint y: 109, distance: 50.6
click at [217, 109] on div "[PERSON_NAME] Square Bagels 4.5 (640) · [STREET_ADDRESS][US_STATE] [PHONE_NUMBE…" at bounding box center [231, 98] width 154 height 197
click at [205, 137] on img "Wanpo Tea Shop" at bounding box center [207, 135] width 13 height 13
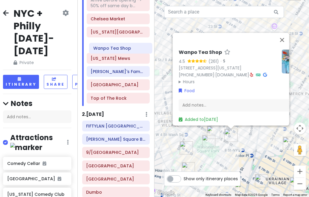
scroll to position [51, 0]
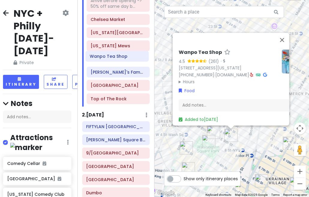
drag, startPoint x: 111, startPoint y: 131, endPoint x: 115, endPoint y: 59, distance: 71.7
click at [115, 59] on div "Itinerary × 1 . Thu 1/15 Edit Day Notes Delete Day Arrive LGA 9:10am TKTS Times…" at bounding box center [115, 98] width 77 height 197
click at [235, 150] on div "Wanpo Tea Shop 4.5 (261) · 37 E 8th St, New York, NY 10003, USA (212) 995-8349 …" at bounding box center [231, 98] width 154 height 197
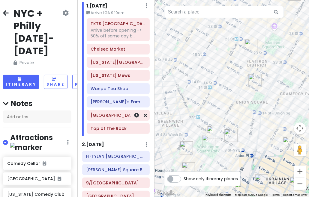
scroll to position [21, 0]
click at [228, 132] on img "Wanpo Tea Shop" at bounding box center [230, 135] width 13 height 13
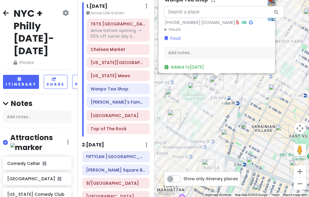
drag, startPoint x: 241, startPoint y: 155, endPoint x: 227, endPoint y: 102, distance: 54.9
click at [227, 102] on div "Wanpo Tea Shop 4.5 (261) · 37 E 8th St, New York, NY 10003, USA (212) 995-8349 …" at bounding box center [231, 98] width 154 height 197
click at [248, 127] on img "New York Comedy Club - East Village" at bounding box center [247, 128] width 13 height 13
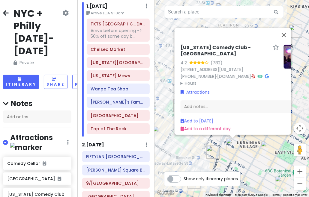
click at [213, 146] on img "Fish Cheeks" at bounding box center [212, 152] width 13 height 13
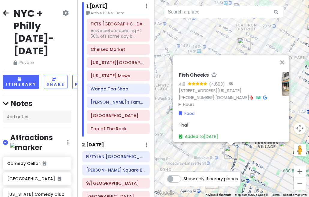
click at [203, 152] on div "Fish Cheeks 4.8 (4,693) · [STREET_ADDRESS][US_STATE] [PHONE_NUMBER] · [DOMAIN_N…" at bounding box center [231, 98] width 154 height 197
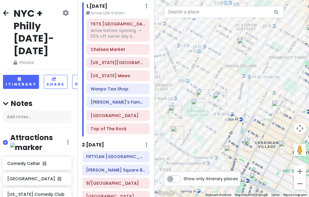
click at [277, 106] on img "Tompkins Square Bagels" at bounding box center [278, 107] width 13 height 13
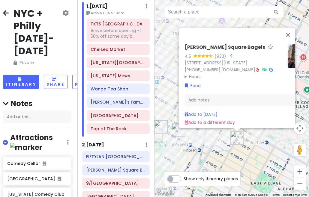
drag, startPoint x: 202, startPoint y: 153, endPoint x: 216, endPoint y: 151, distance: 14.6
click at [216, 151] on div "Tompkins Square Bagels 4.5 (933) · 184 2nd Ave, New York, NY 10003, USA (917) 4…" at bounding box center [231, 98] width 154 height 197
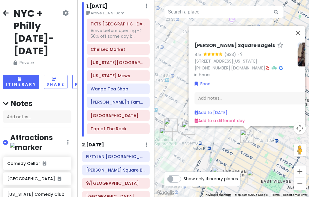
click at [222, 140] on div "Tompkins Square Bagels 4.5 (933) · 184 2nd Ave, New York, NY 10003, USA (917) 4…" at bounding box center [231, 98] width 154 height 197
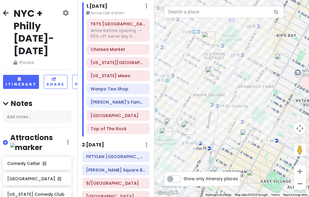
click at [211, 73] on img "Tompkins Square Bagels" at bounding box center [212, 73] width 13 height 13
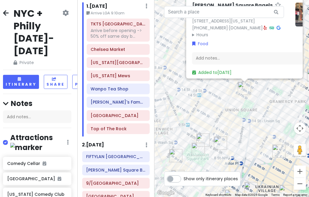
drag, startPoint x: 240, startPoint y: 135, endPoint x: 248, endPoint y: 116, distance: 20.4
click at [248, 116] on div "[PERSON_NAME] Square Bagels 4.5 (640) · [STREET_ADDRESS][US_STATE] [PHONE_NUMBE…" at bounding box center [231, 98] width 154 height 197
click at [174, 154] on img "Comedy Cellar" at bounding box center [175, 155] width 13 height 13
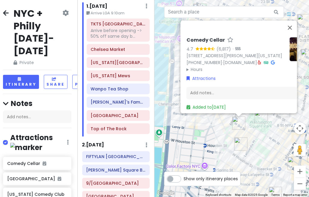
drag, startPoint x: 181, startPoint y: 155, endPoint x: 194, endPoint y: 122, distance: 35.8
click at [194, 122] on div "Comedy Cellar 4.7 (6,817) · [STREET_ADDRESS][PERSON_NAME][US_STATE] [PHONE_NUMB…" at bounding box center [231, 98] width 154 height 197
click at [234, 144] on img "Popup Bagels" at bounding box center [240, 144] width 13 height 13
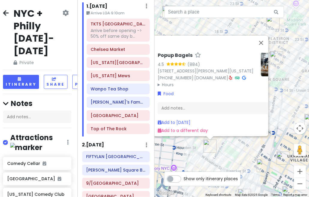
drag, startPoint x: 254, startPoint y: 152, endPoint x: 222, endPoint y: 155, distance: 32.5
click at [222, 155] on div "Popup Bagels 4.5 (884) 177 Thompson St, New York, NY 10012, USA (203) 297-8819 …" at bounding box center [231, 98] width 154 height 197
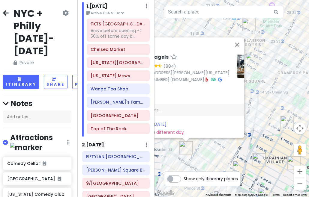
click at [235, 152] on div "Popup Bagels 4.5 (884) 177 Thompson St, New York, NY 10012, USA (203) 297-8819 …" at bounding box center [231, 98] width 154 height 197
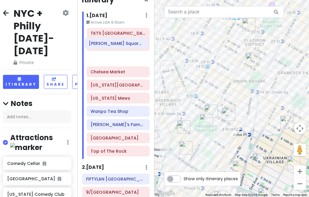
scroll to position [12, 0]
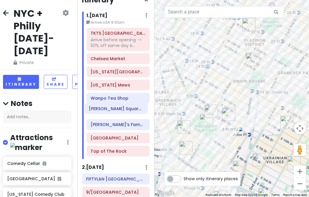
drag, startPoint x: 110, startPoint y: 141, endPoint x: 113, endPoint y: 112, distance: 29.8
click at [113, 112] on div "Itinerary × 1 . Thu 1/15 Edit Day Notes Delete Day Arrive LGA 9:10am TKTS Times…" at bounding box center [115, 98] width 77 height 197
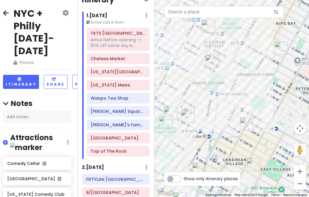
drag, startPoint x: 222, startPoint y: 96, endPoint x: 190, endPoint y: 84, distance: 33.9
click at [190, 84] on div at bounding box center [231, 98] width 154 height 197
click at [103, 44] on div "Arrive before opening -> 50% off same day b..." at bounding box center [117, 42] width 55 height 11
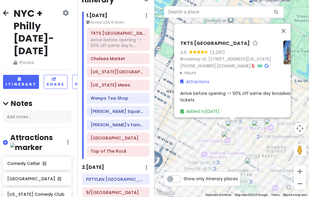
click at [241, 147] on div "[GEOGRAPHIC_DATA] 4.5 (3,230) [STREET_ADDRESS][US_STATE] [PHONE_NUMBER] · [DOMA…" at bounding box center [231, 98] width 154 height 197
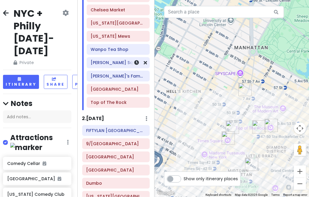
scroll to position [102, 0]
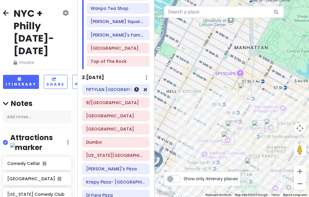
click at [106, 90] on h6 "FIFTYLAN [GEOGRAPHIC_DATA]" at bounding box center [115, 89] width 59 height 5
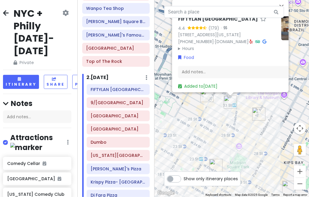
drag, startPoint x: 251, startPoint y: 173, endPoint x: 251, endPoint y: 107, distance: 65.6
click at [251, 107] on div "FIFTYLAN KOREATOWN 4.4 (179) · 875 6th Ave, New York, NY 10001, USA (646) 861-0…" at bounding box center [231, 98] width 154 height 197
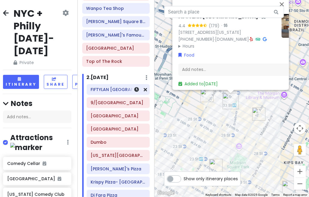
click at [110, 91] on div "FIFTYLAN [GEOGRAPHIC_DATA]" at bounding box center [117, 89] width 55 height 8
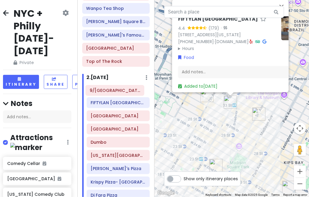
drag, startPoint x: 107, startPoint y: 103, endPoint x: 106, endPoint y: 92, distance: 11.1
click at [106, 92] on div "FIFTYLAN KOREATOWN 9/11 Memorial & Museum Staten Island Ferry Brooklyn Bridge D…" at bounding box center [118, 153] width 72 height 139
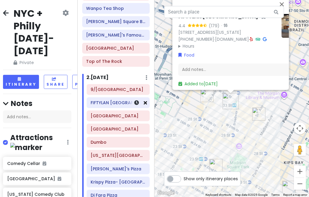
click at [143, 101] on icon at bounding box center [144, 102] width 3 height 5
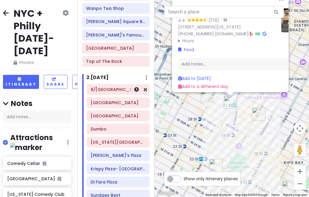
click at [115, 91] on div "9/[GEOGRAPHIC_DATA]" at bounding box center [117, 89] width 55 height 8
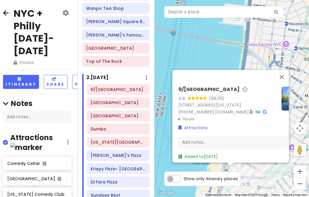
click at [247, 175] on div "9/[GEOGRAPHIC_DATA] 4.8 (88,011) [STREET_ADDRESS][US_STATE] [PHONE_NUMBER] · [D…" at bounding box center [231, 98] width 154 height 197
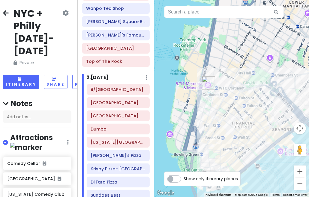
drag, startPoint x: 248, startPoint y: 168, endPoint x: 226, endPoint y: 80, distance: 90.5
click at [226, 80] on div at bounding box center [231, 98] width 154 height 197
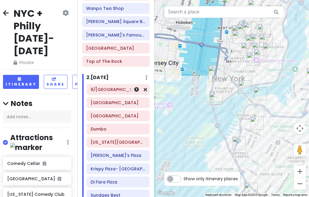
click at [108, 90] on h6 "9/[GEOGRAPHIC_DATA]" at bounding box center [117, 89] width 55 height 5
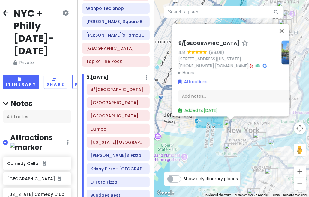
click at [182, 69] on summary "Hours" at bounding box center [227, 72] width 98 height 7
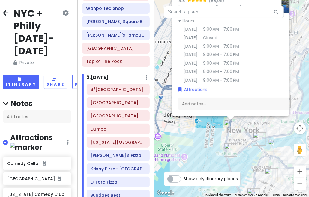
click at [161, 84] on div "9/[GEOGRAPHIC_DATA] 4.8 (88,011) [STREET_ADDRESS][US_STATE] [PHONE_NUMBER] · [D…" at bounding box center [231, 98] width 154 height 197
